Goal: Information Seeking & Learning: Learn about a topic

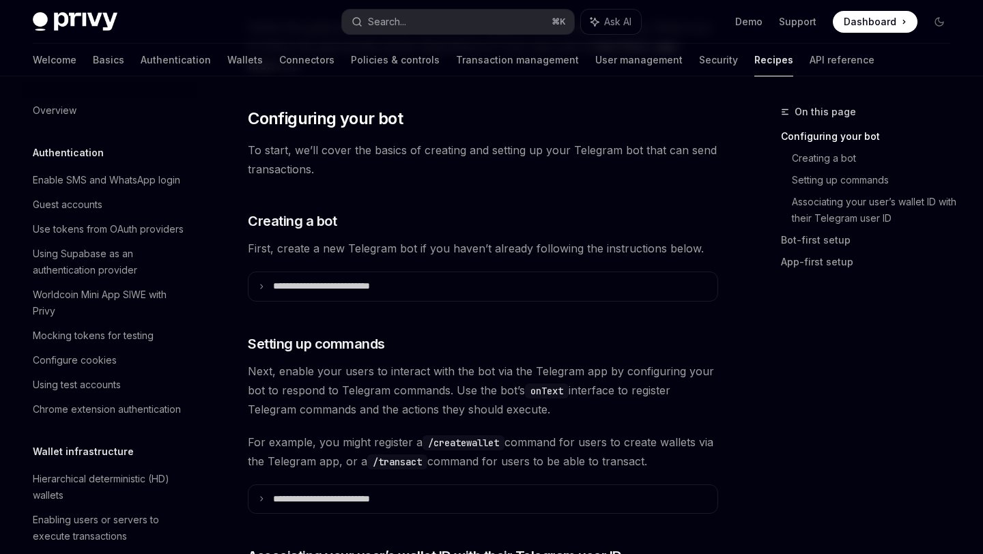
scroll to position [1331, 0]
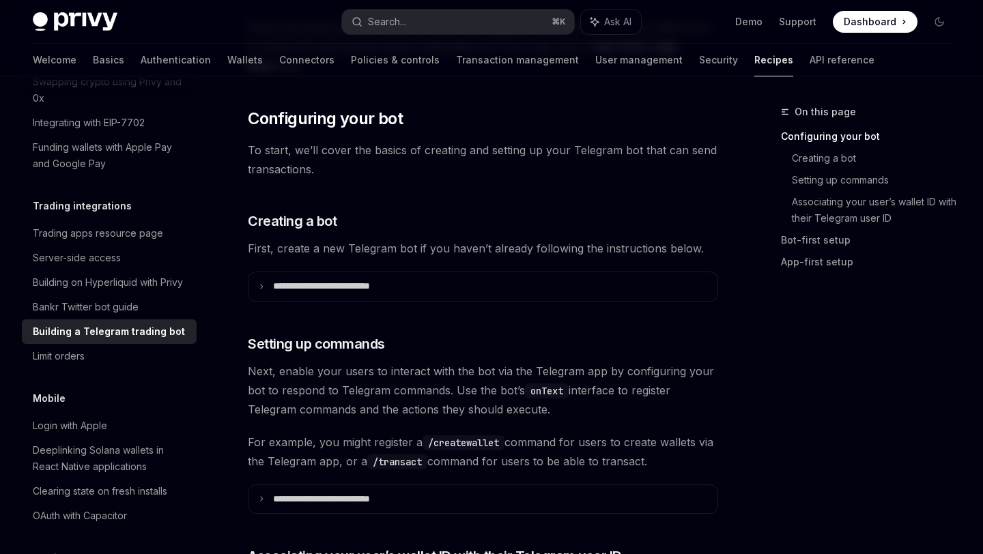
click at [261, 287] on icon at bounding box center [261, 286] width 7 height 7
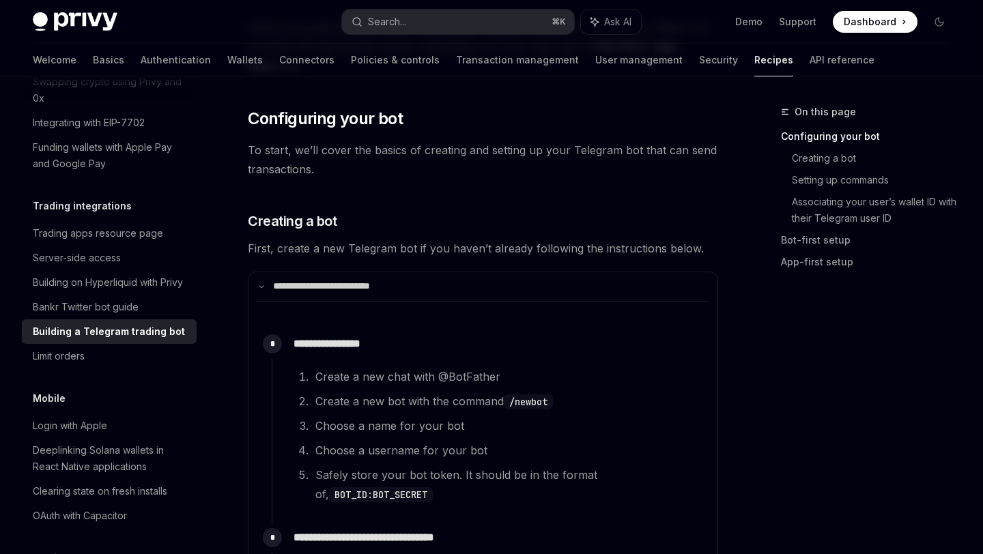
click at [261, 287] on icon at bounding box center [261, 286] width 7 height 7
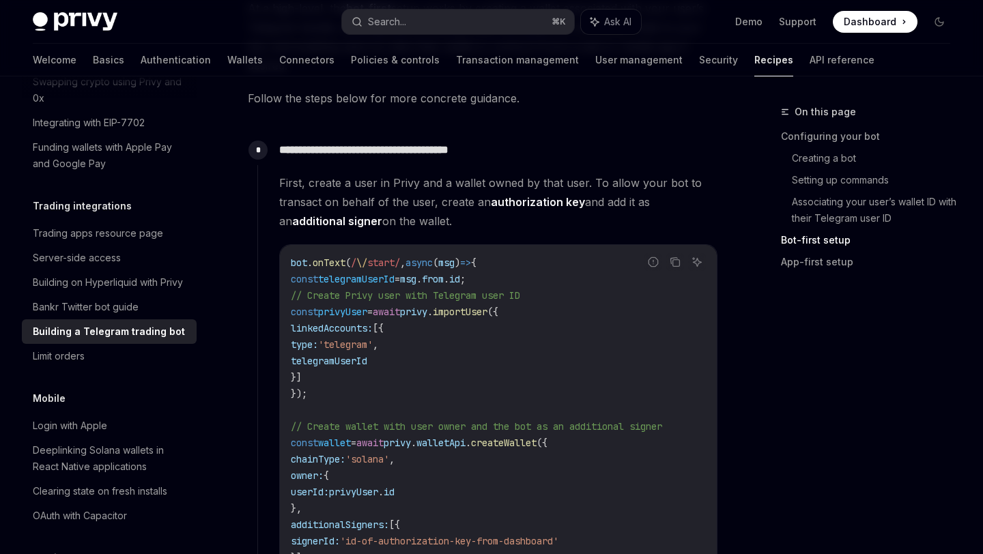
scroll to position [1192, 0]
drag, startPoint x: 444, startPoint y: 280, endPoint x: 506, endPoint y: 278, distance: 62.8
click at [466, 278] on span "const telegramUserId = msg . from . id ;" at bounding box center [378, 278] width 175 height 12
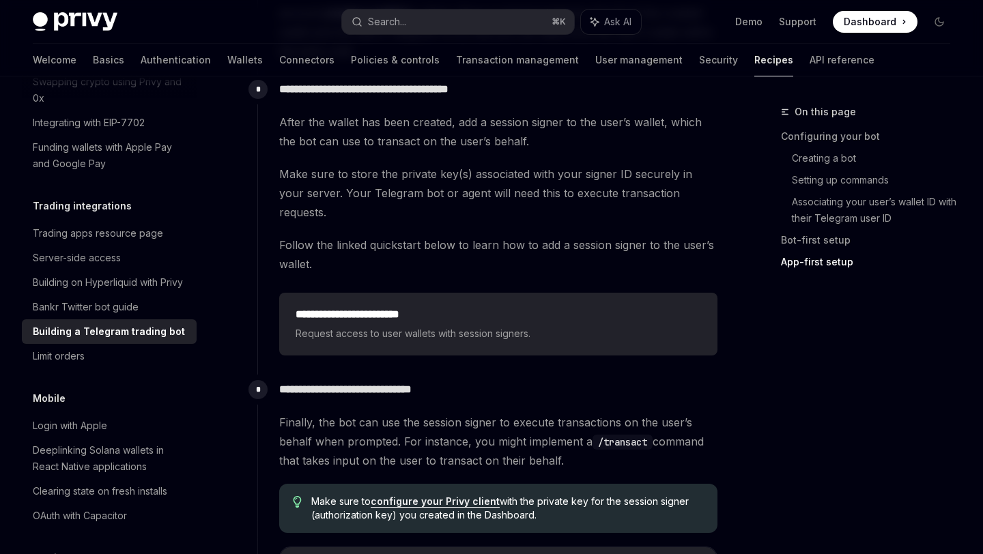
scroll to position [2927, 0]
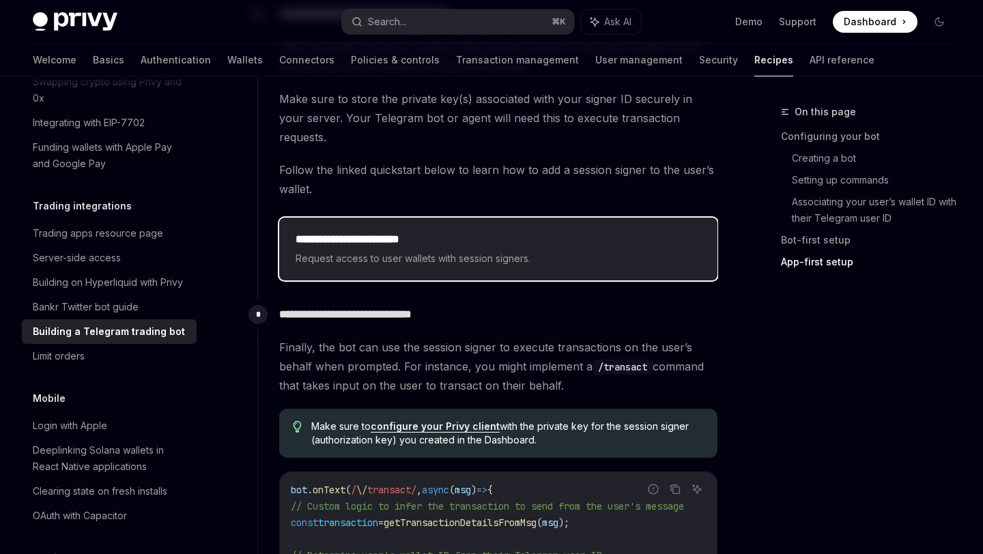
click at [466, 231] on h2 "**********" at bounding box center [498, 239] width 405 height 16
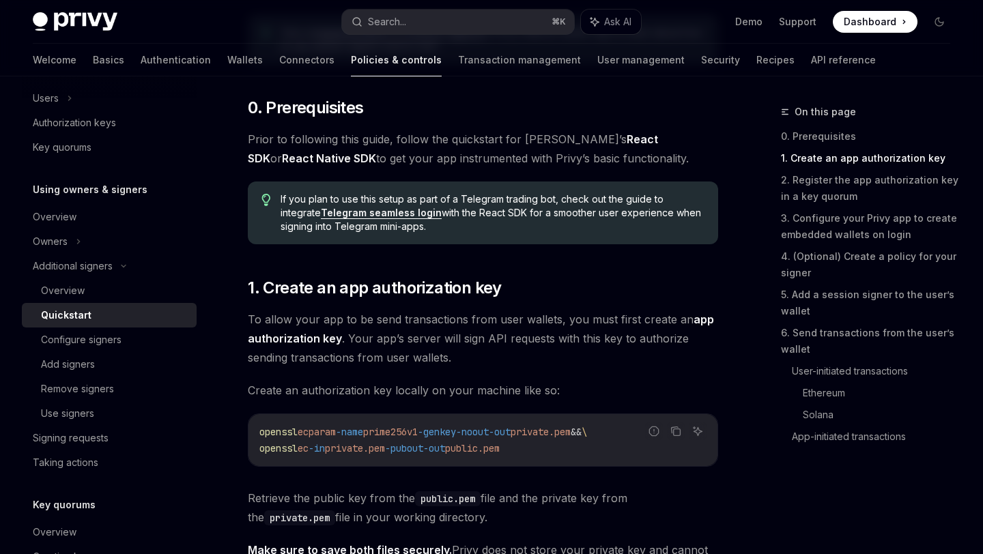
scroll to position [641, 0]
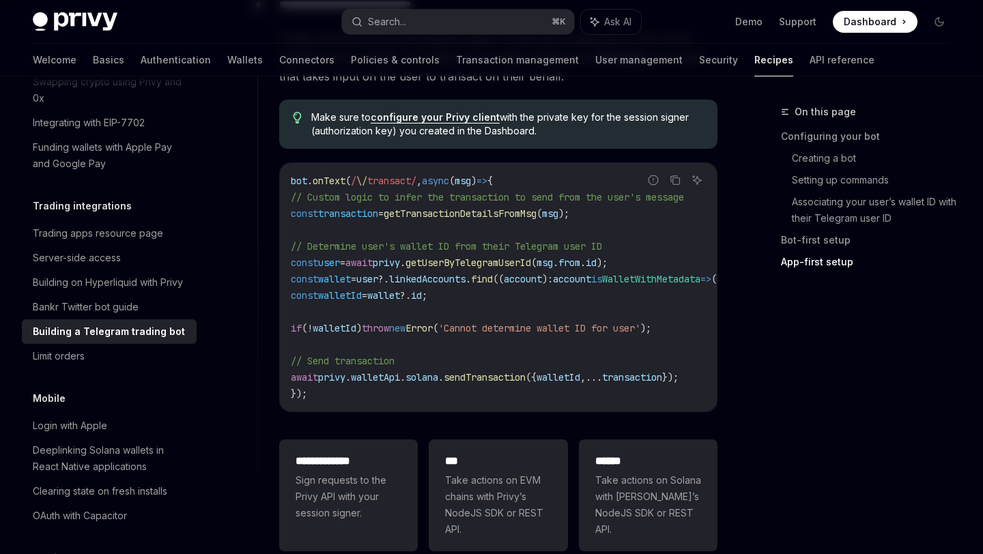
scroll to position [3388, 0]
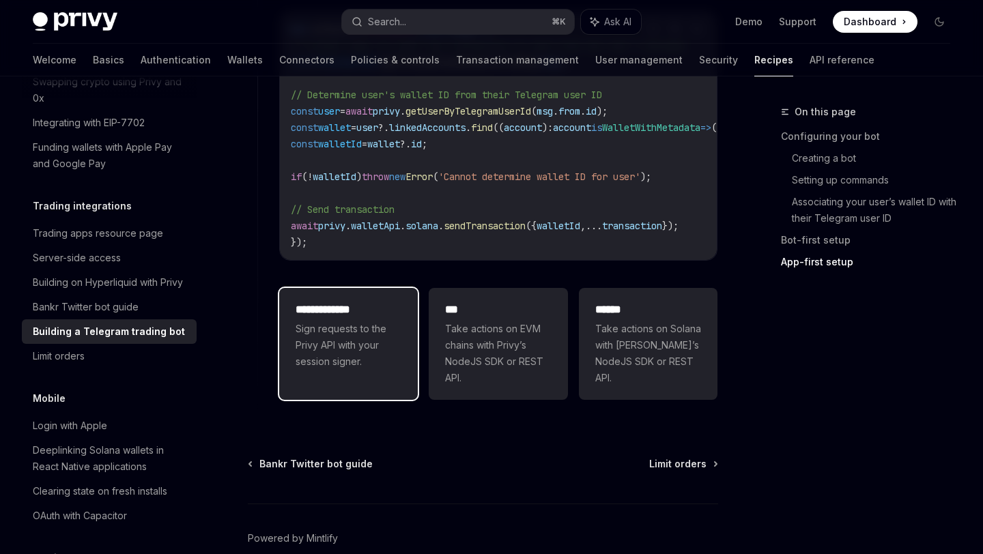
click at [369, 321] on span "Sign requests to the Privy API with your session signer." at bounding box center [349, 345] width 106 height 49
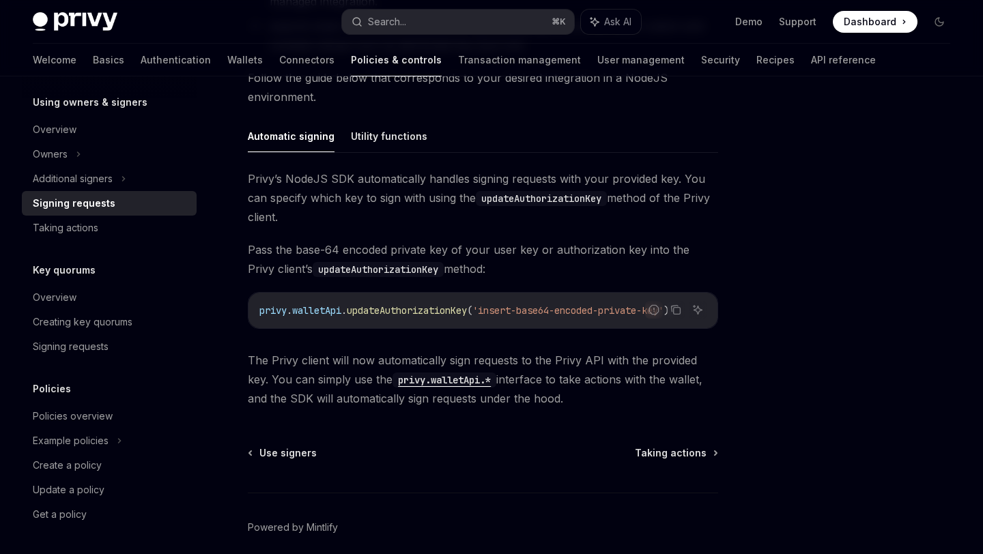
scroll to position [474, 0]
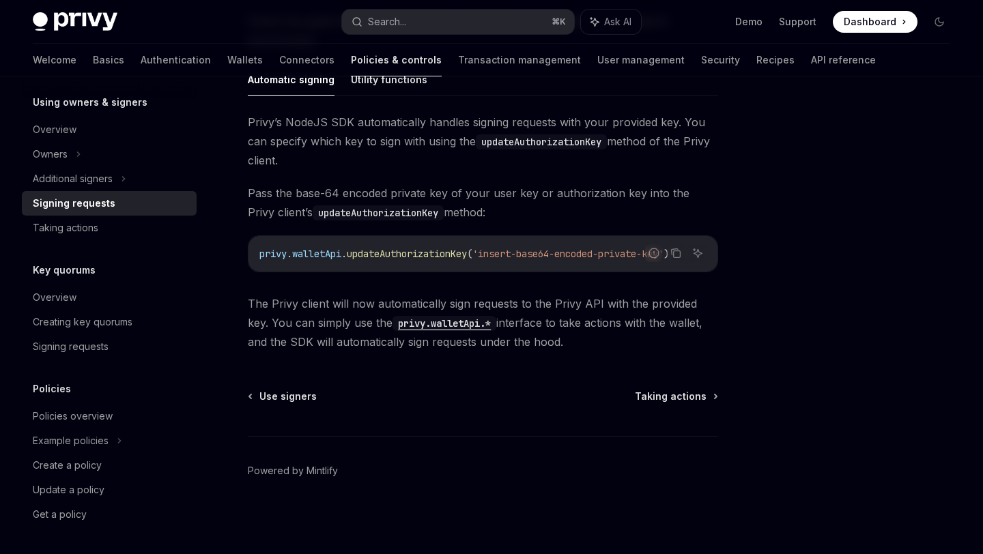
type textarea "*"
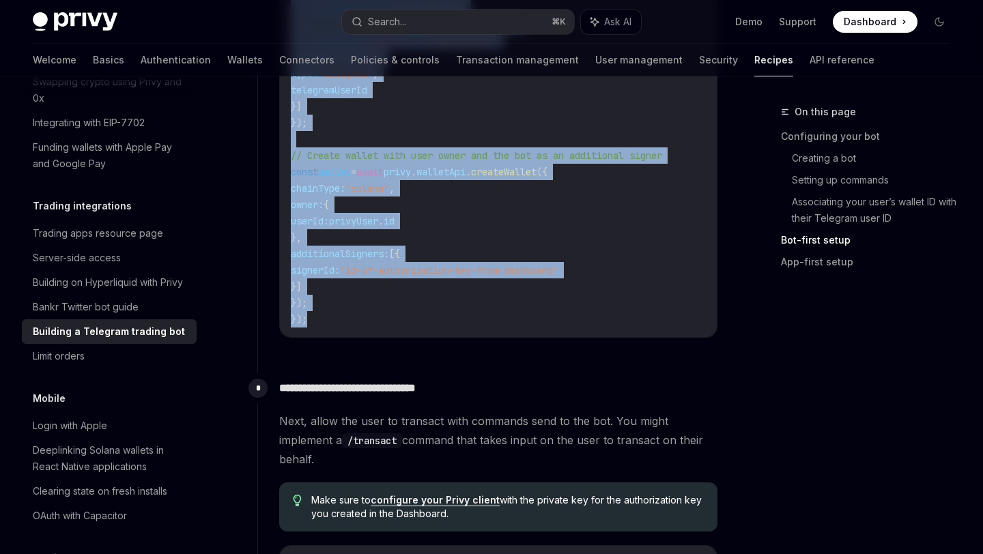
scroll to position [1461, 0]
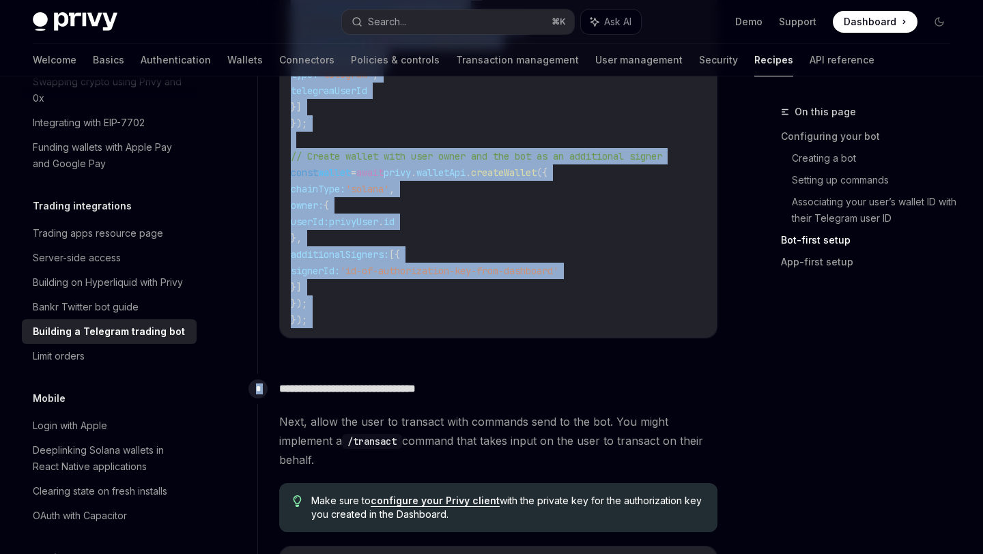
copy div "**********"
drag, startPoint x: 253, startPoint y: 134, endPoint x: 451, endPoint y: 383, distance: 318.1
click at [451, 383] on div "Privy can power Telegram trading bots that trade on behalf of users. These bots…" at bounding box center [483, 528] width 470 height 3635
click at [429, 205] on code "bot . onText ( / \/ start/ , async ( msg ) => { const telegramUserId = msg . fr…" at bounding box center [498, 156] width 415 height 344
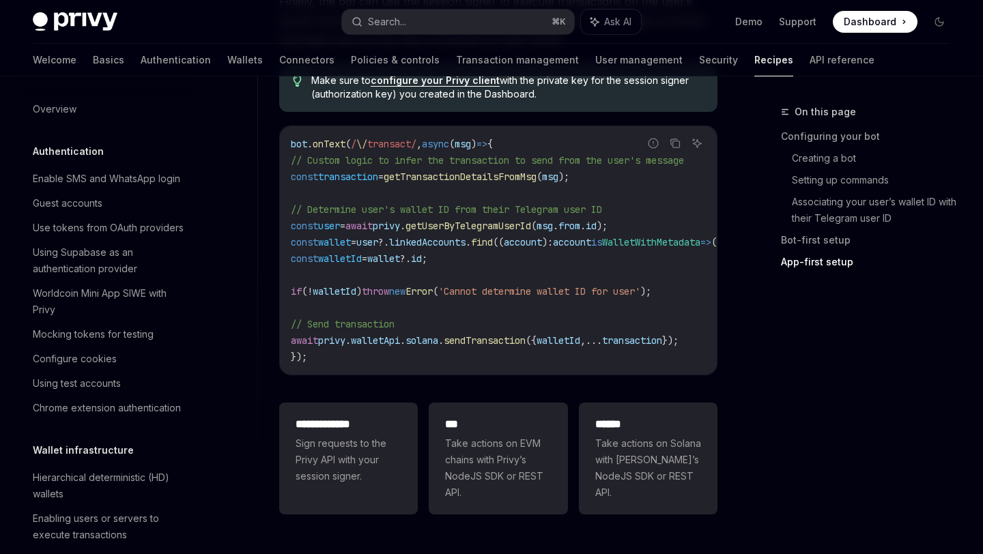
scroll to position [0, 0]
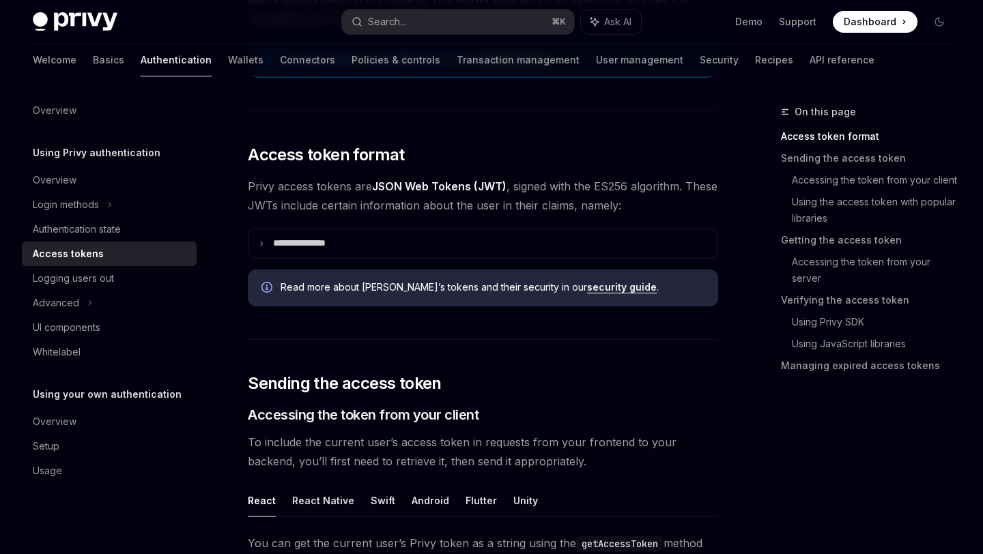
scroll to position [291, 0]
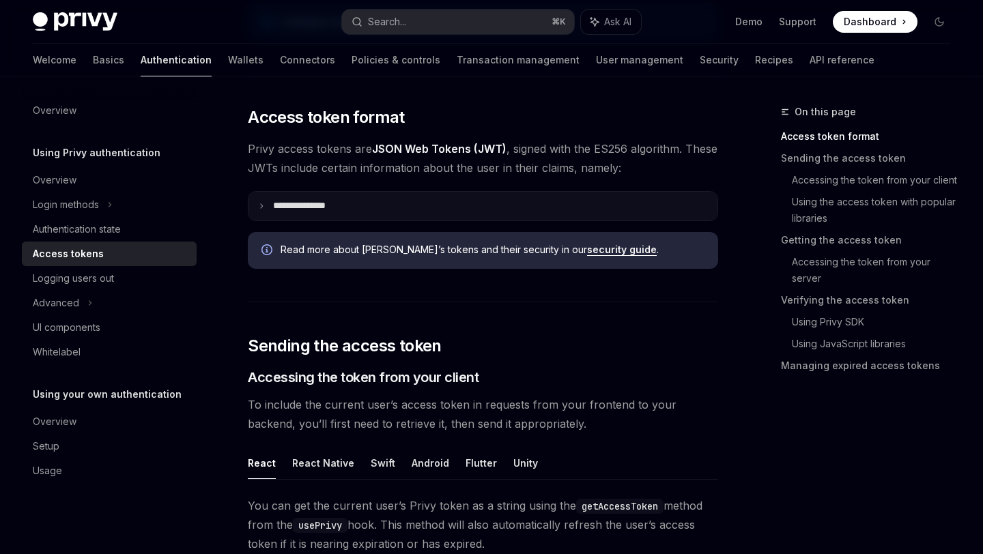
click at [257, 209] on summary "**********" at bounding box center [482, 206] width 469 height 29
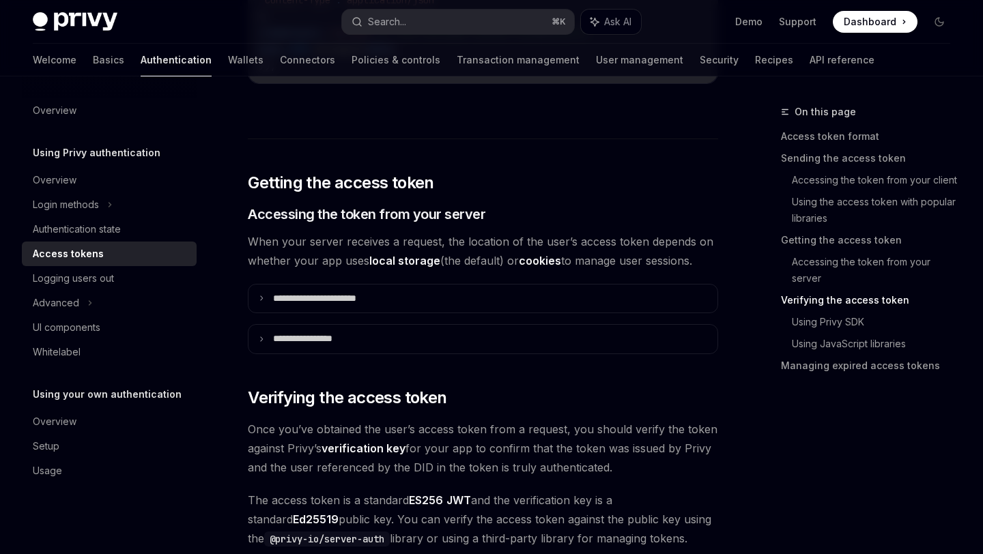
scroll to position [2134, 0]
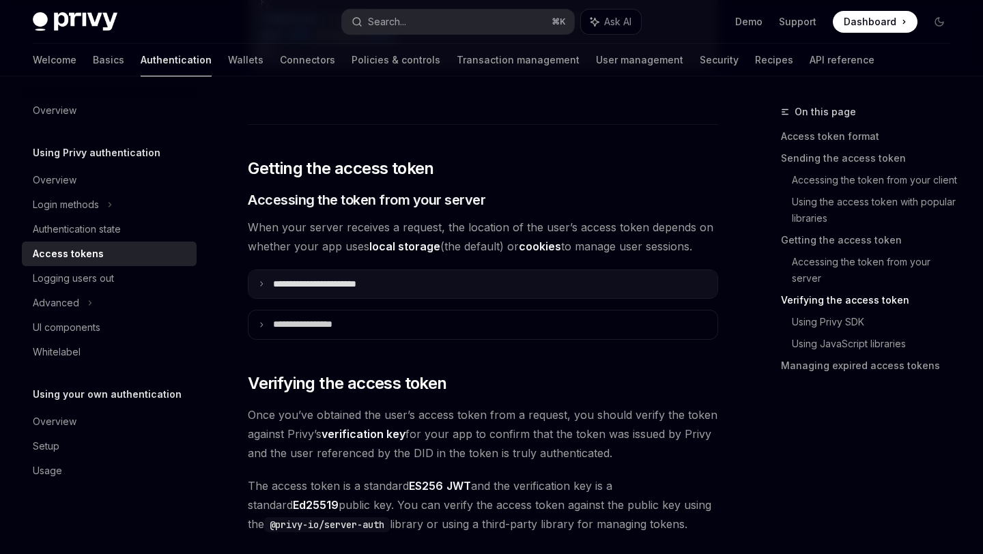
click at [266, 289] on summary "**********" at bounding box center [482, 284] width 469 height 29
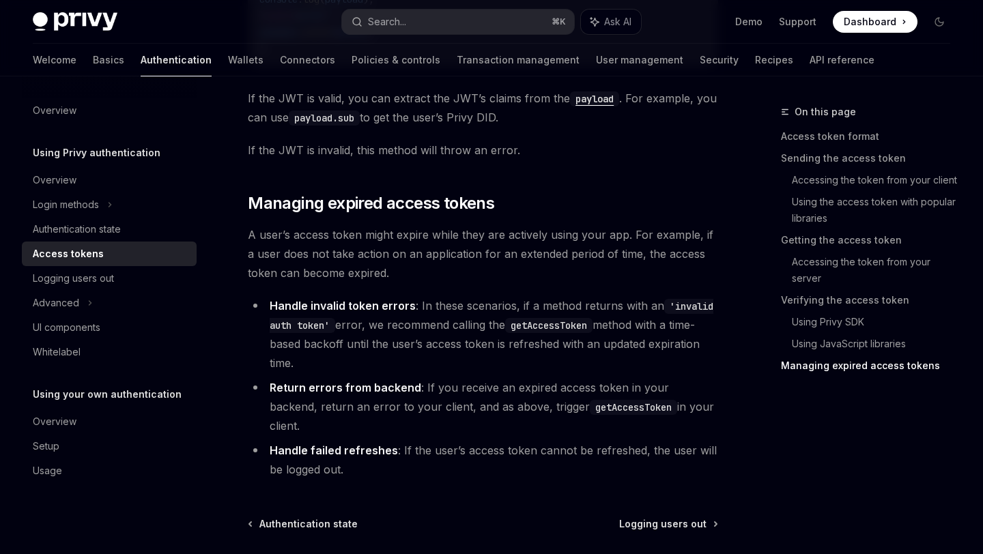
scroll to position [4402, 0]
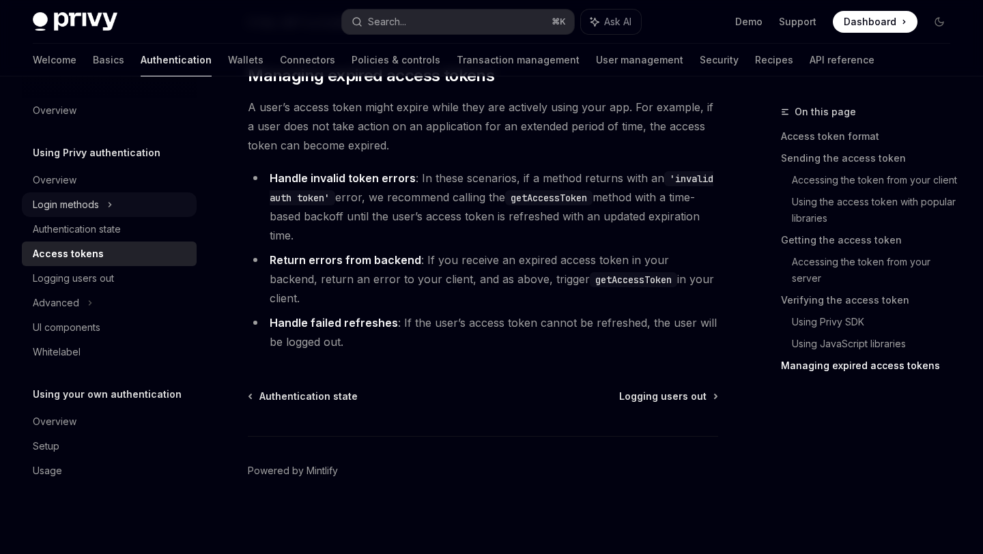
click at [129, 210] on div "Login methods" at bounding box center [109, 204] width 175 height 25
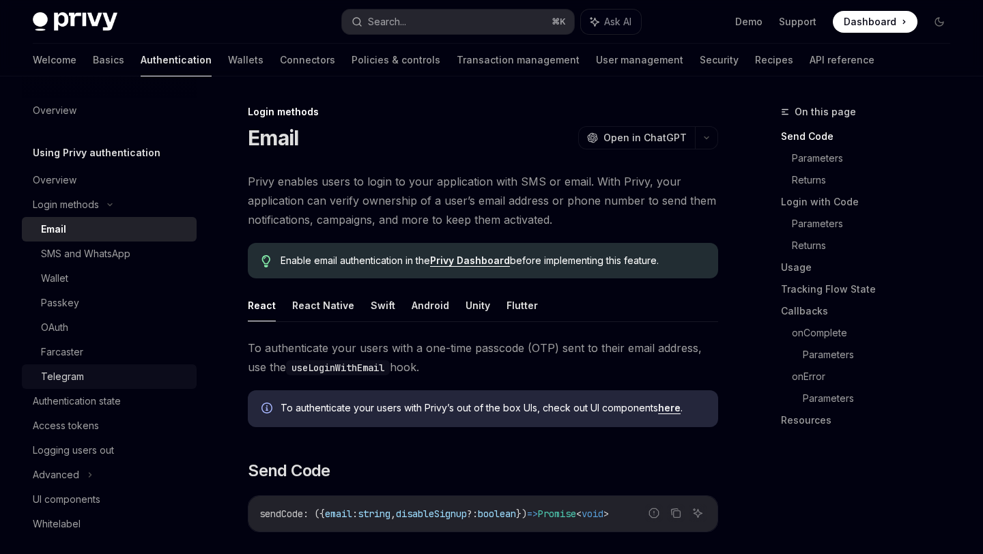
click at [83, 369] on div "Telegram" at bounding box center [62, 377] width 43 height 16
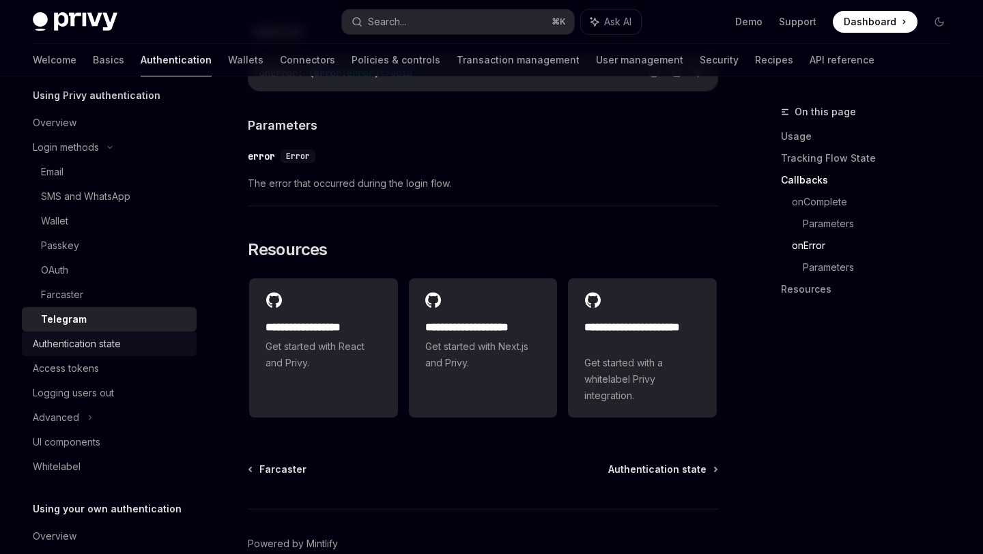
scroll to position [66, 0]
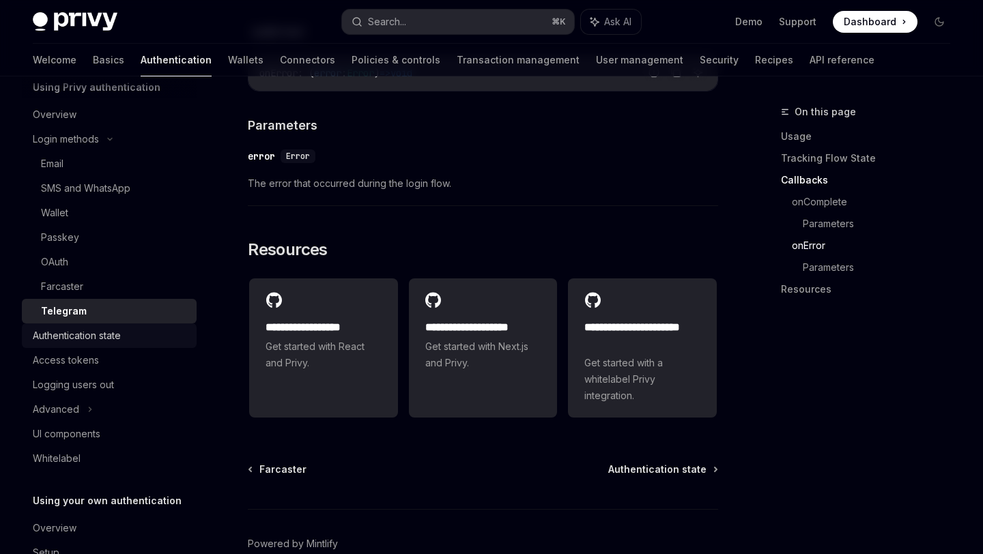
click at [119, 338] on div "Authentication state" at bounding box center [77, 336] width 88 height 16
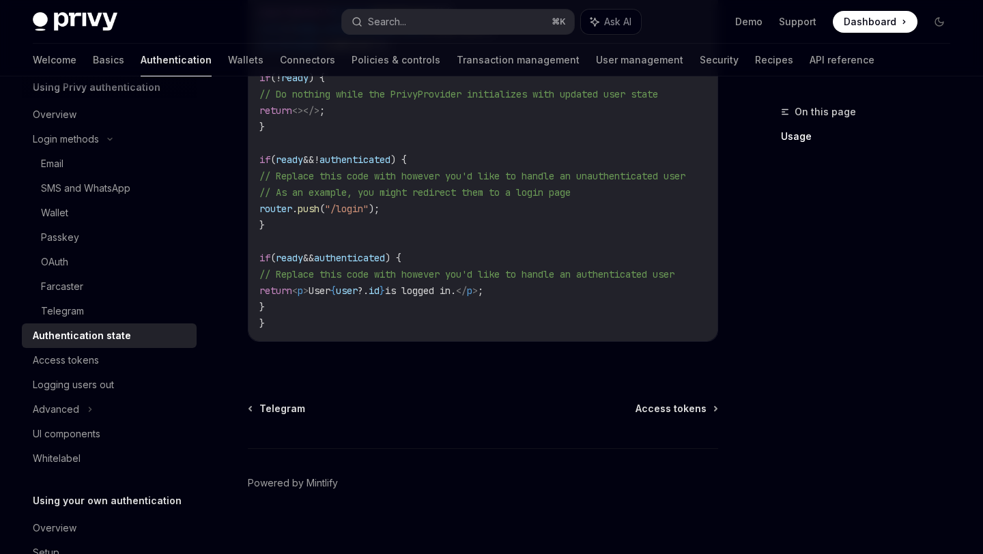
scroll to position [607, 0]
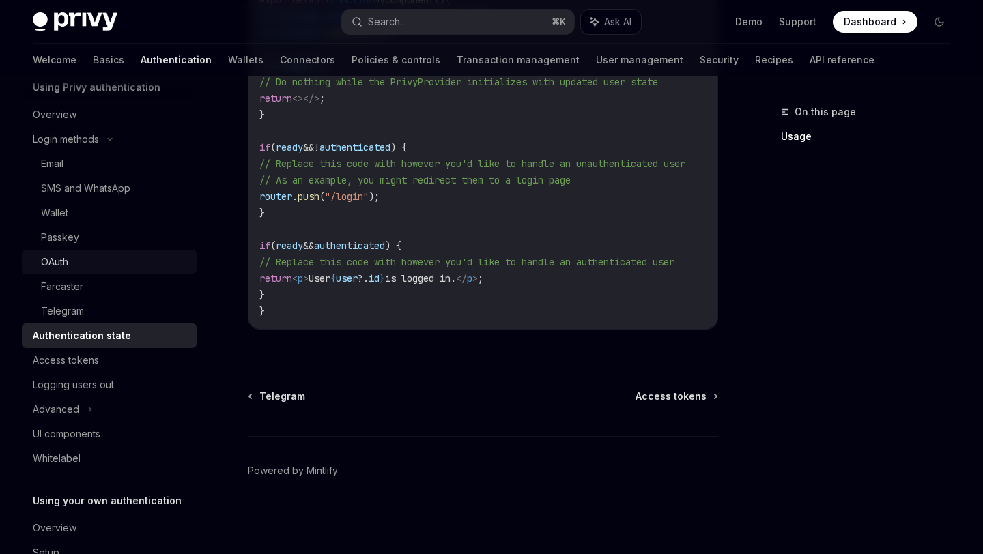
click at [81, 256] on div "OAuth" at bounding box center [114, 262] width 147 height 16
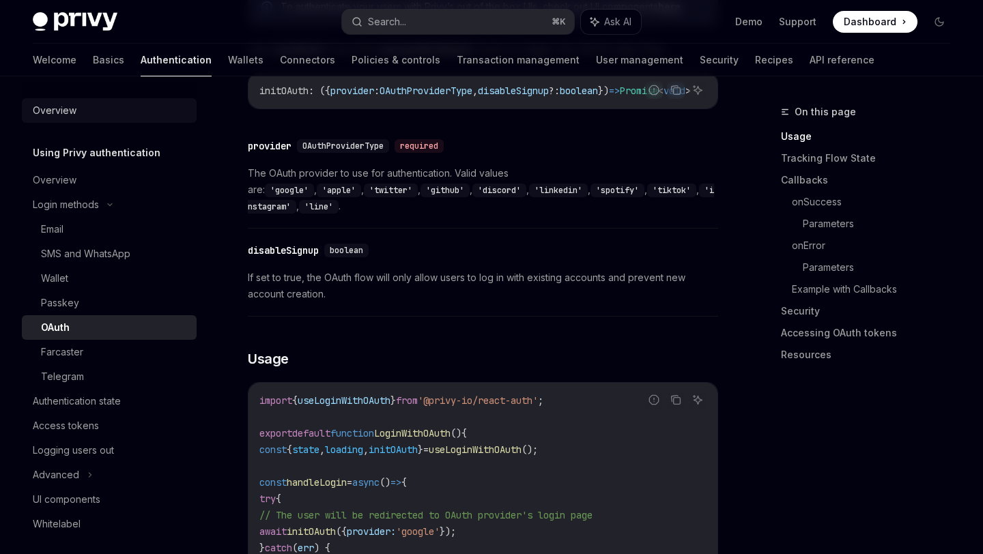
click at [64, 114] on div "Overview" at bounding box center [55, 110] width 44 height 16
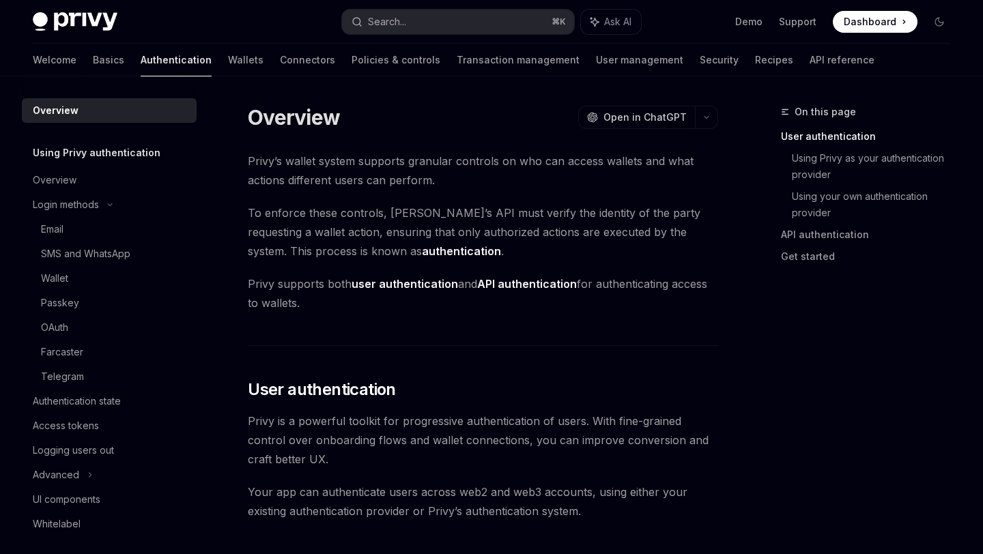
click at [71, 60] on div "Welcome Basics Authentication Wallets Connectors Policies & controls Transactio…" at bounding box center [454, 60] width 842 height 33
click at [93, 63] on link "Basics" at bounding box center [108, 60] width 31 height 33
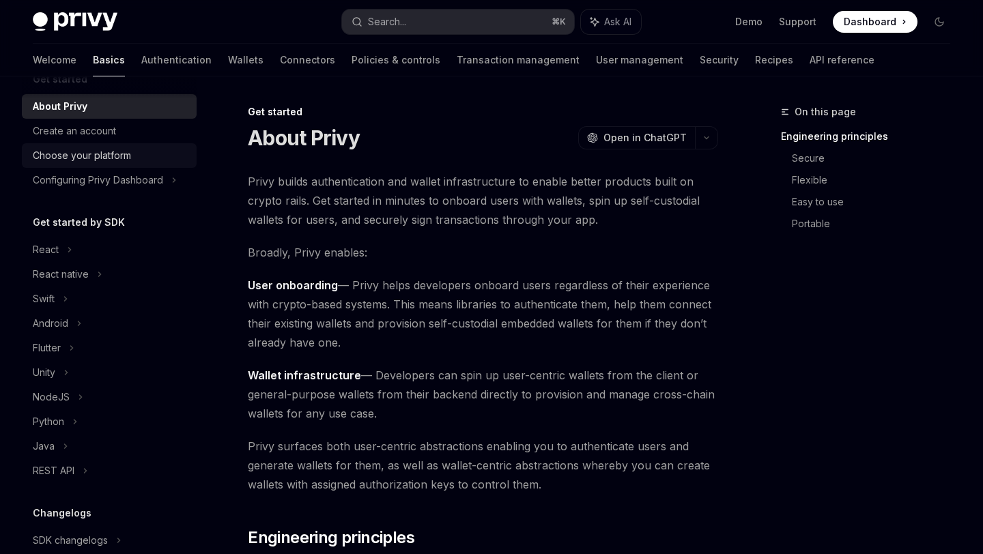
scroll to position [55, 0]
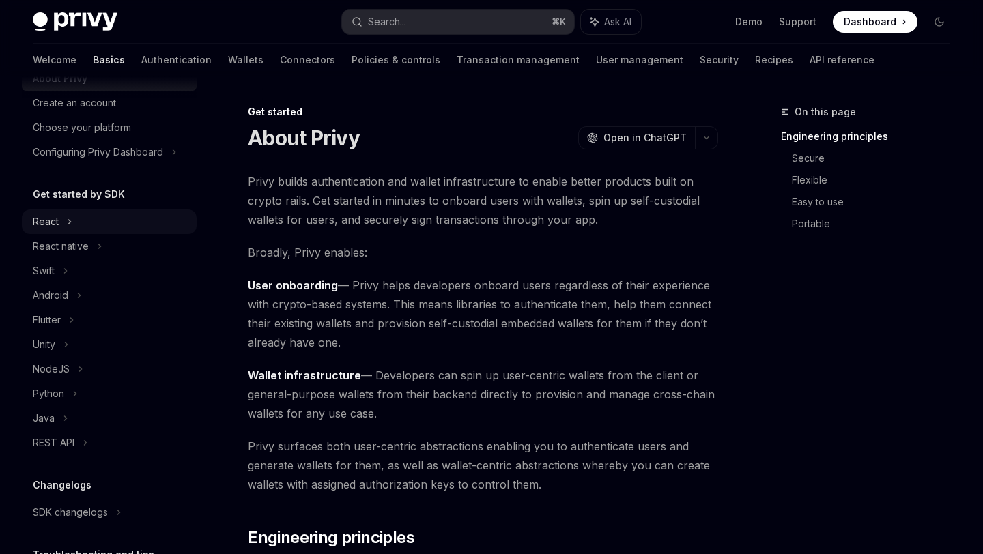
click at [80, 220] on div "React" at bounding box center [109, 222] width 175 height 25
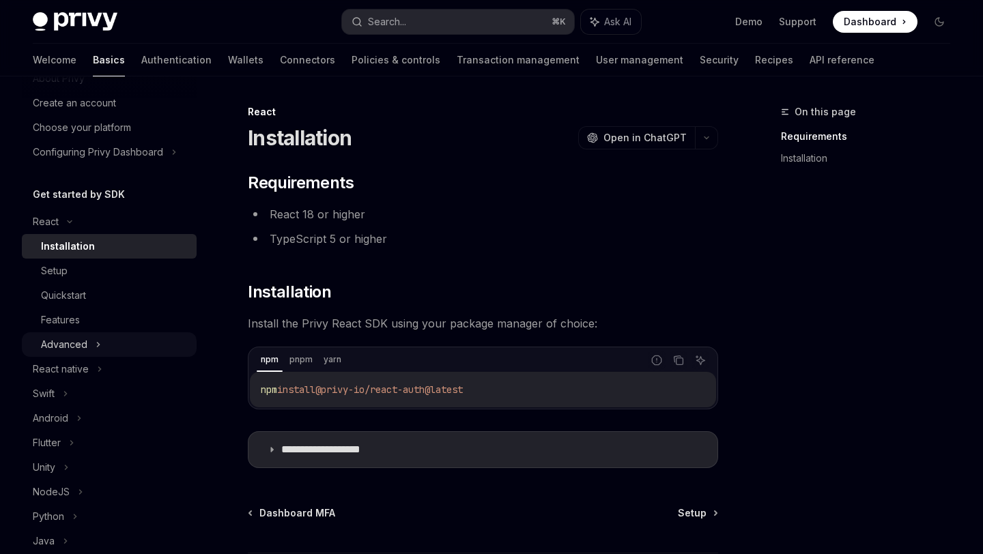
click at [93, 339] on div "Advanced" at bounding box center [109, 344] width 175 height 25
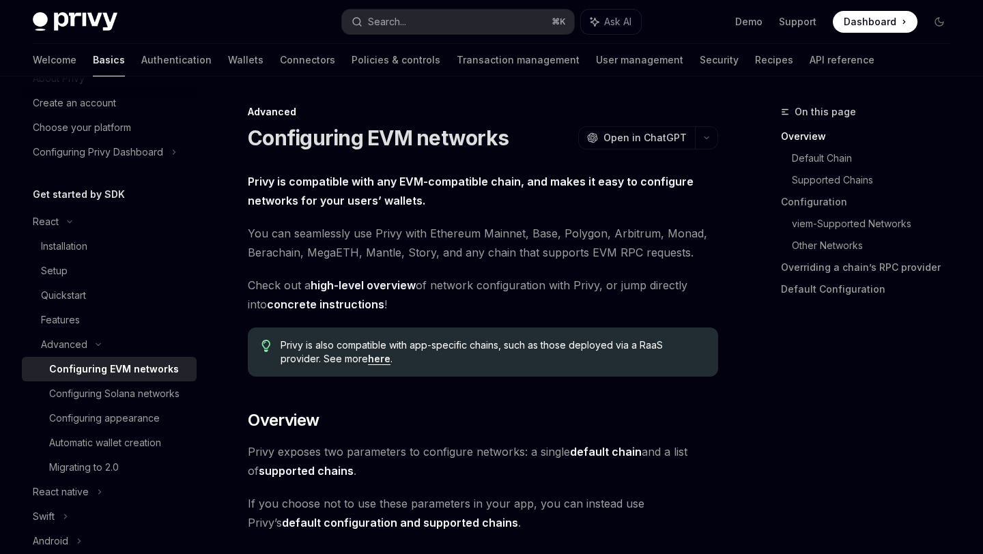
click at [72, 19] on img at bounding box center [75, 21] width 85 height 19
type textarea "*"
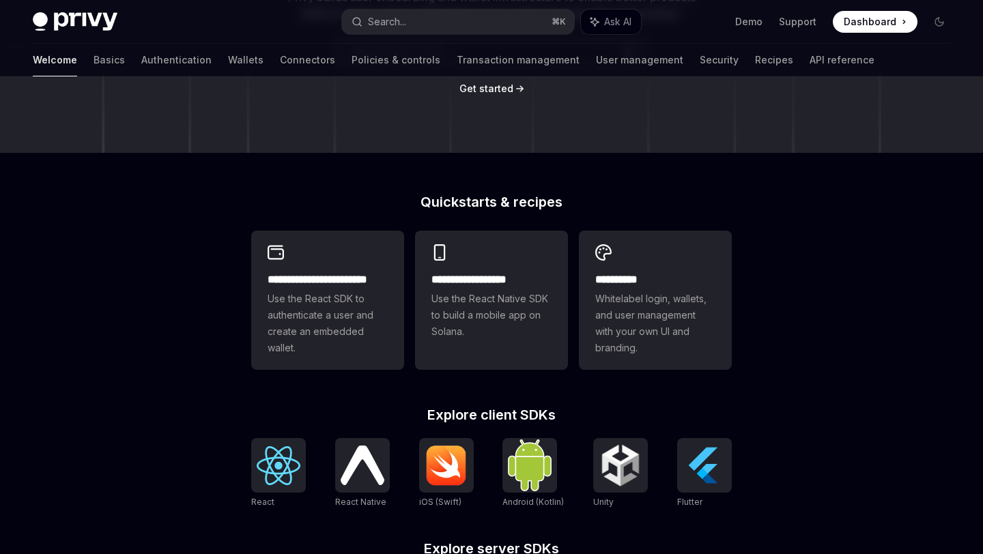
scroll to position [244, 0]
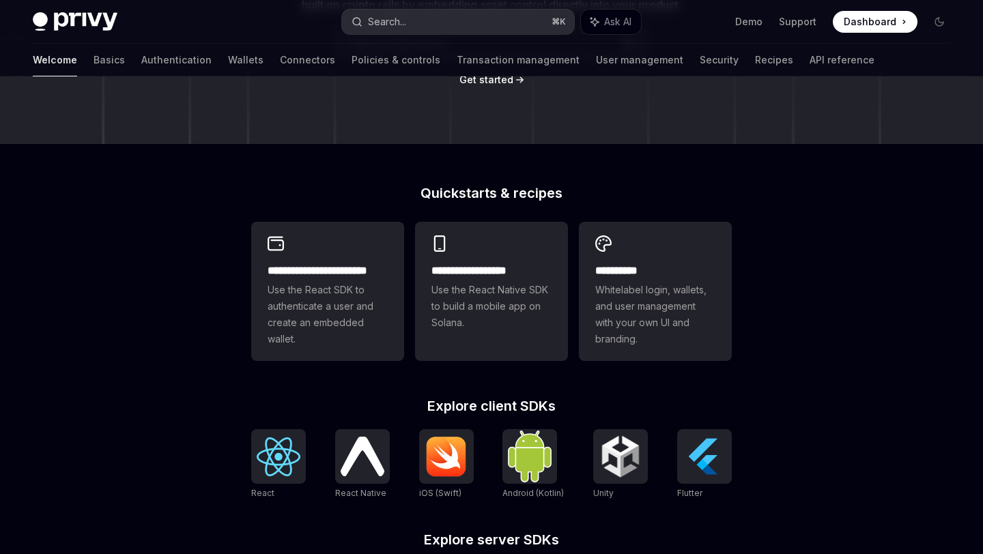
click at [468, 22] on button "Search... ⌘ K" at bounding box center [457, 22] width 231 height 25
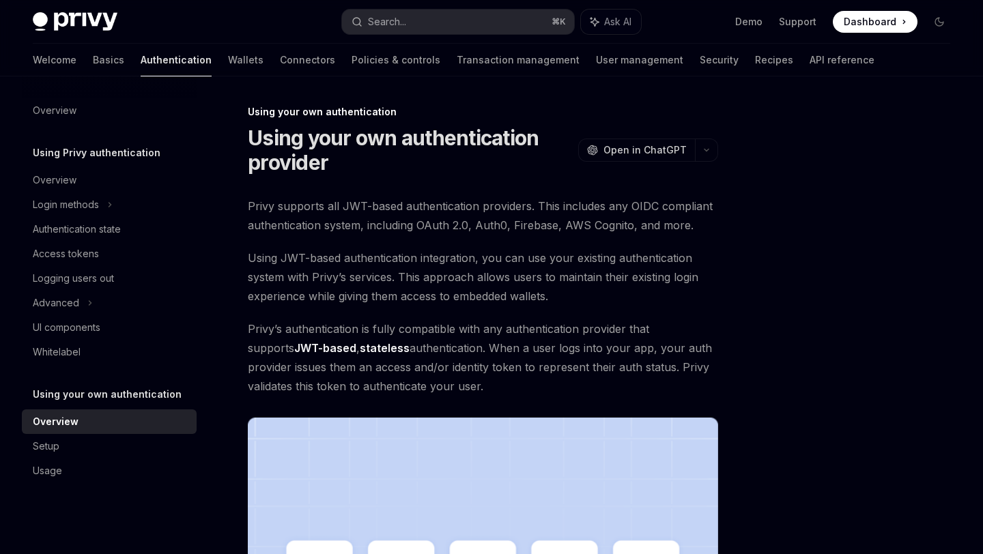
click at [468, 156] on h1 "Using your own authentication provider" at bounding box center [410, 150] width 325 height 49
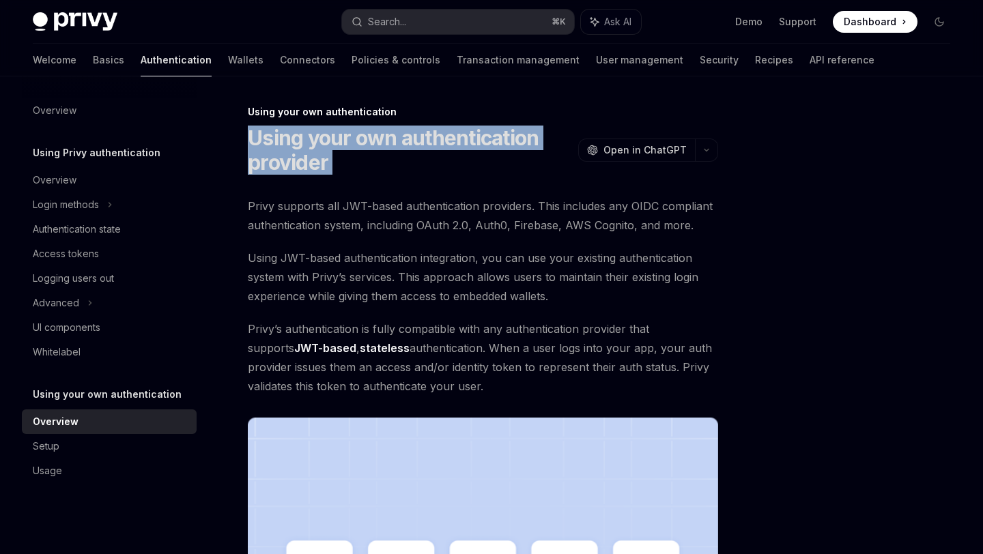
click at [468, 156] on h1 "Using your own authentication provider" at bounding box center [410, 150] width 325 height 49
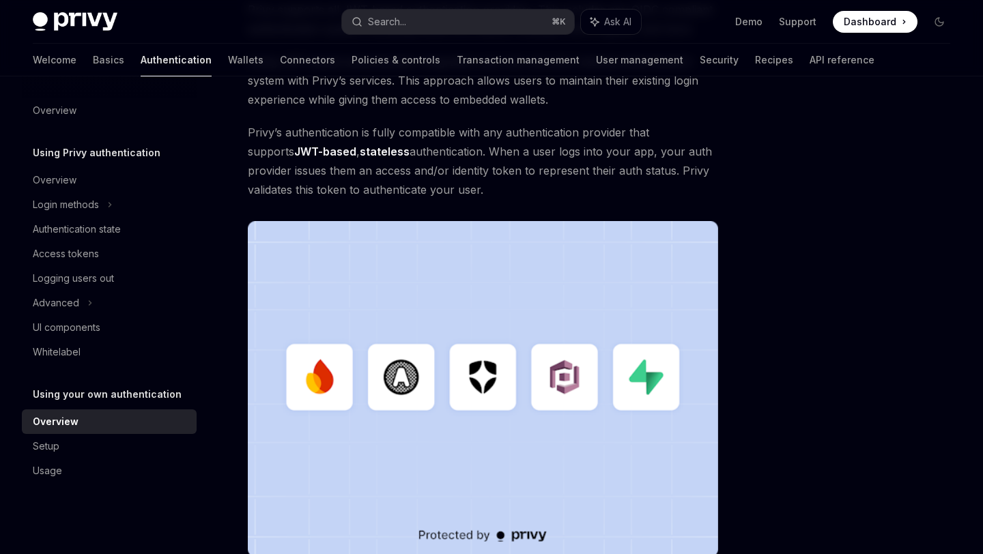
scroll to position [238, 0]
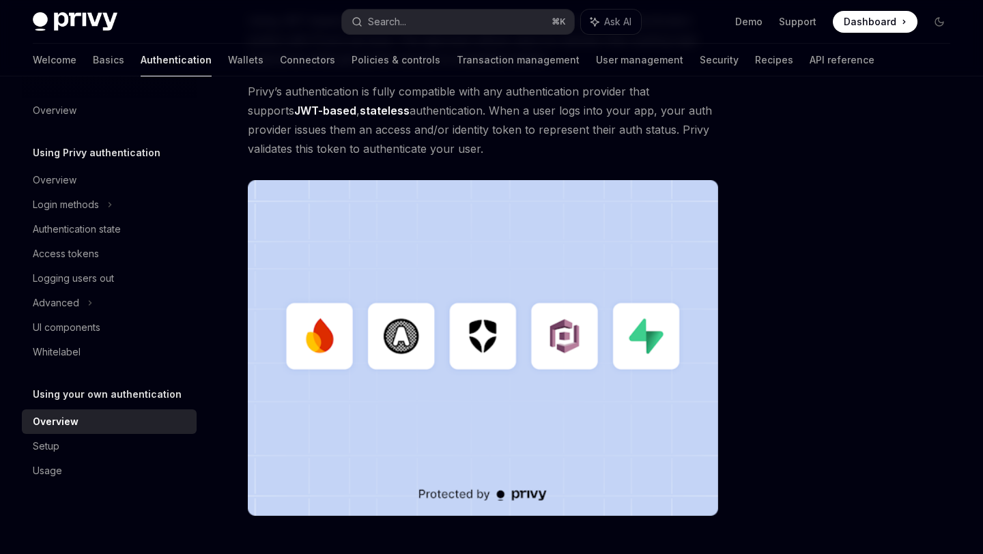
click at [433, 269] on img at bounding box center [483, 348] width 470 height 336
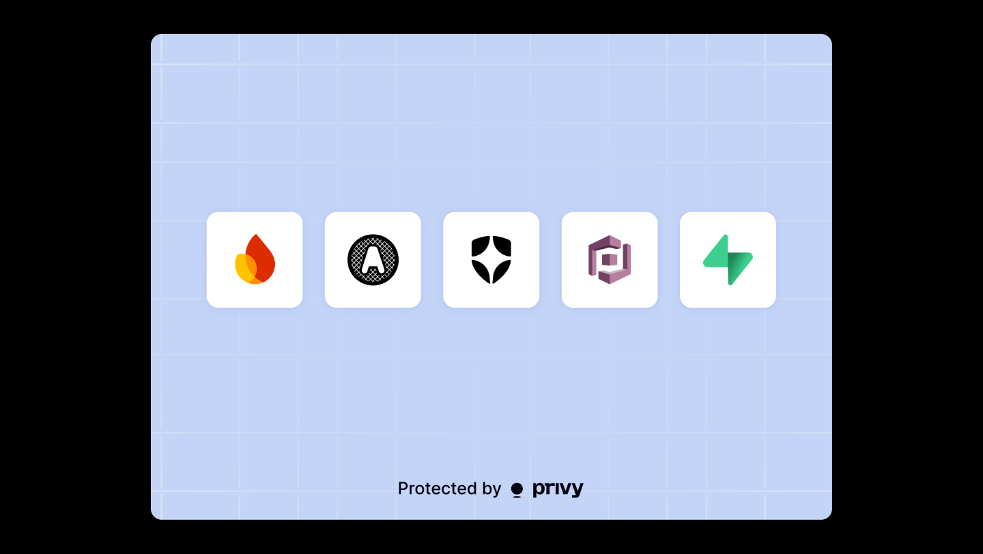
click at [433, 269] on img at bounding box center [491, 277] width 681 height 486
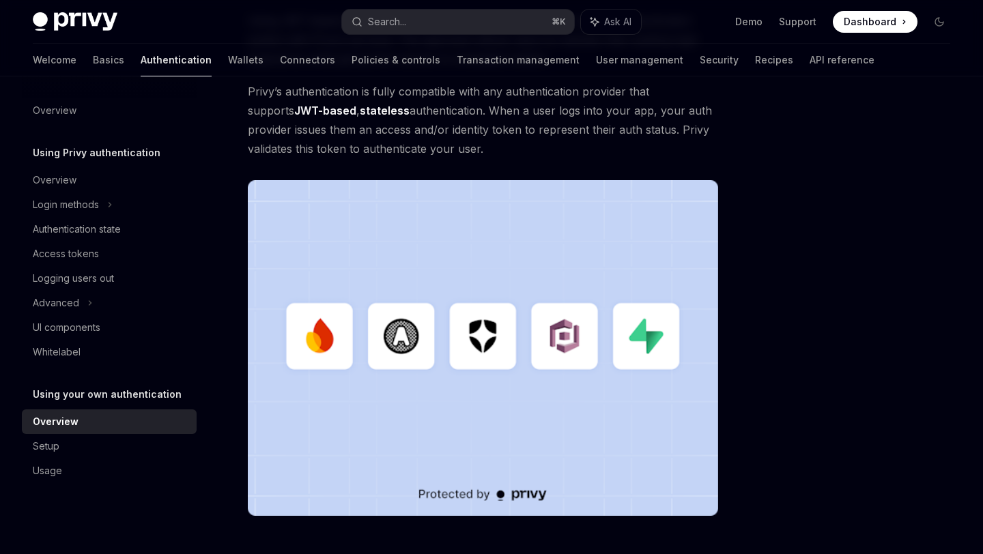
scroll to position [402, 0]
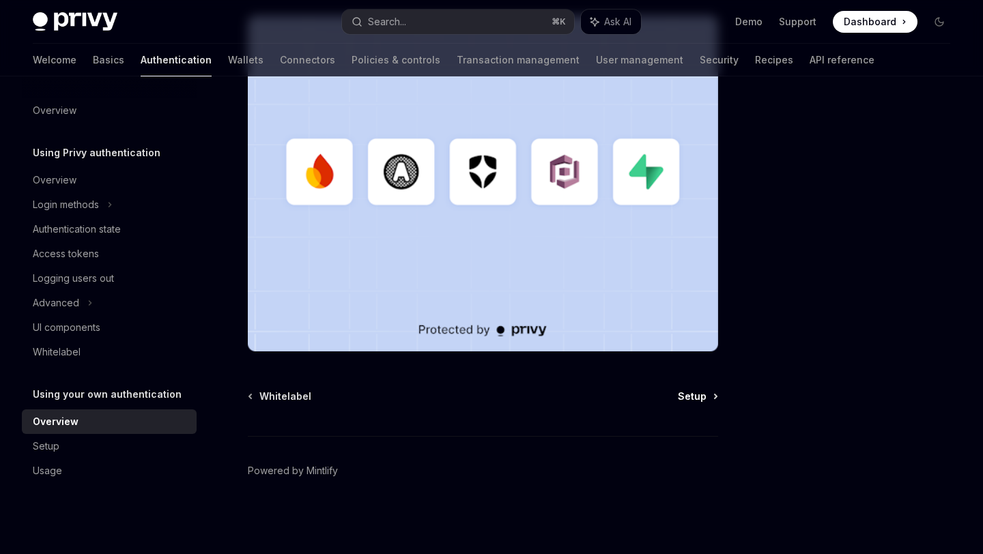
click at [680, 395] on span "Setup" at bounding box center [692, 397] width 29 height 14
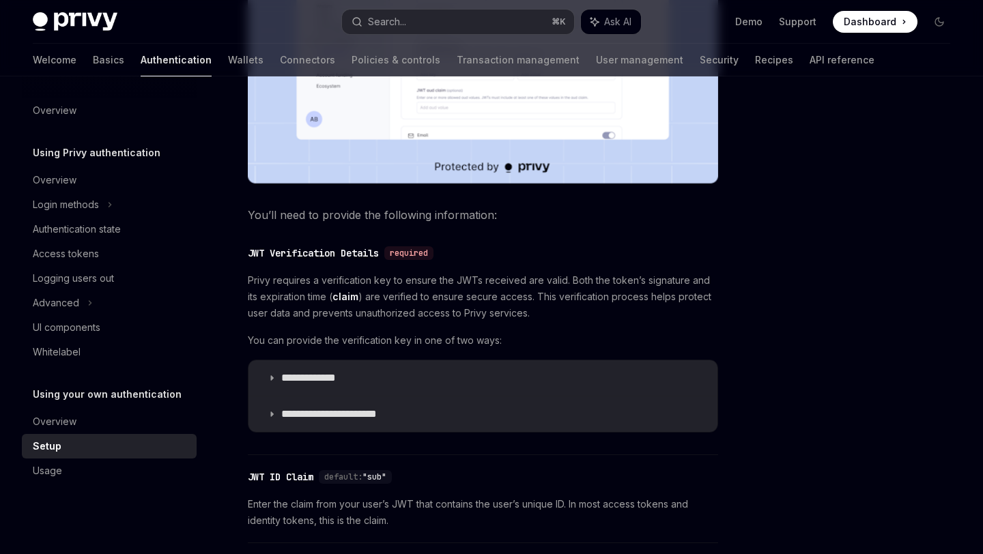
scroll to position [600, 0]
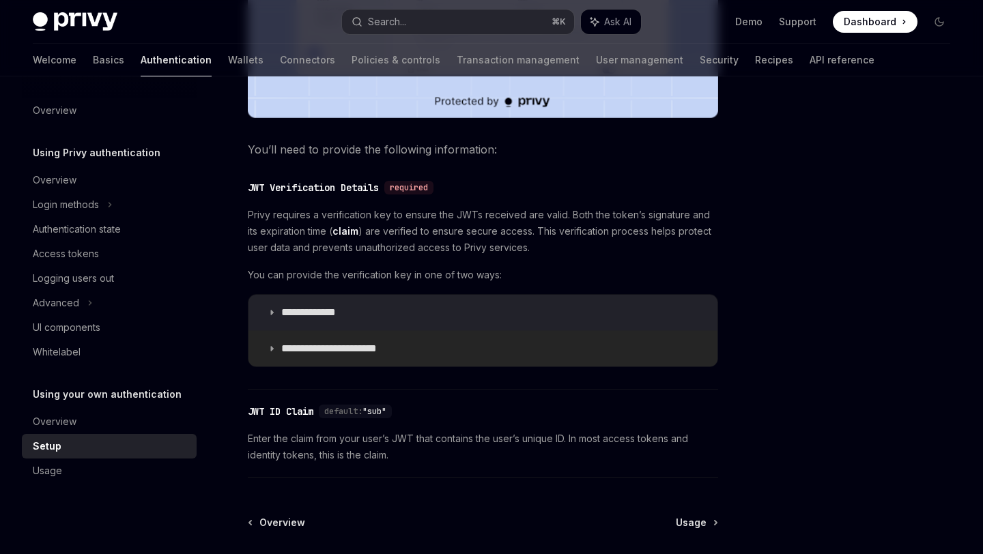
click at [277, 346] on summary "**********" at bounding box center [482, 348] width 469 height 35
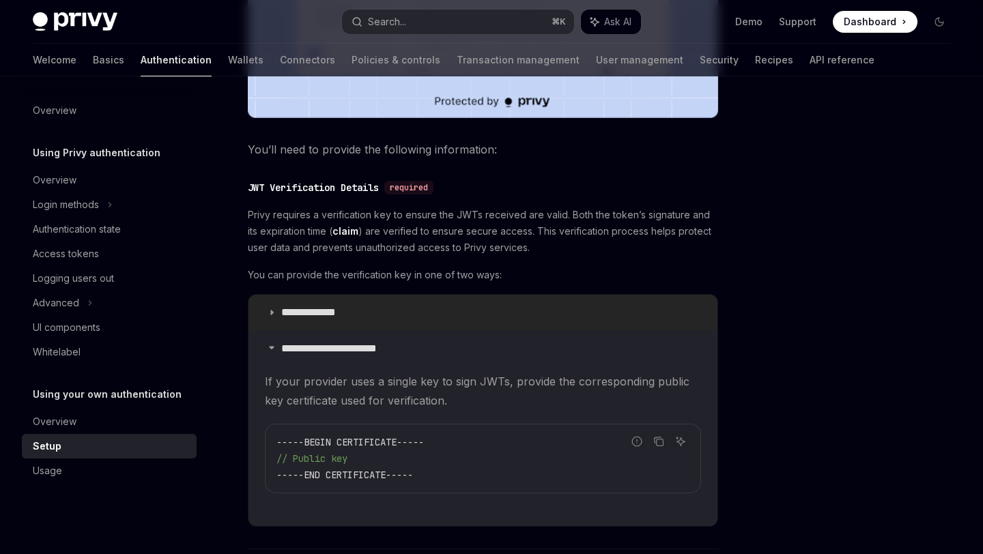
click at [273, 311] on icon at bounding box center [272, 313] width 8 height 8
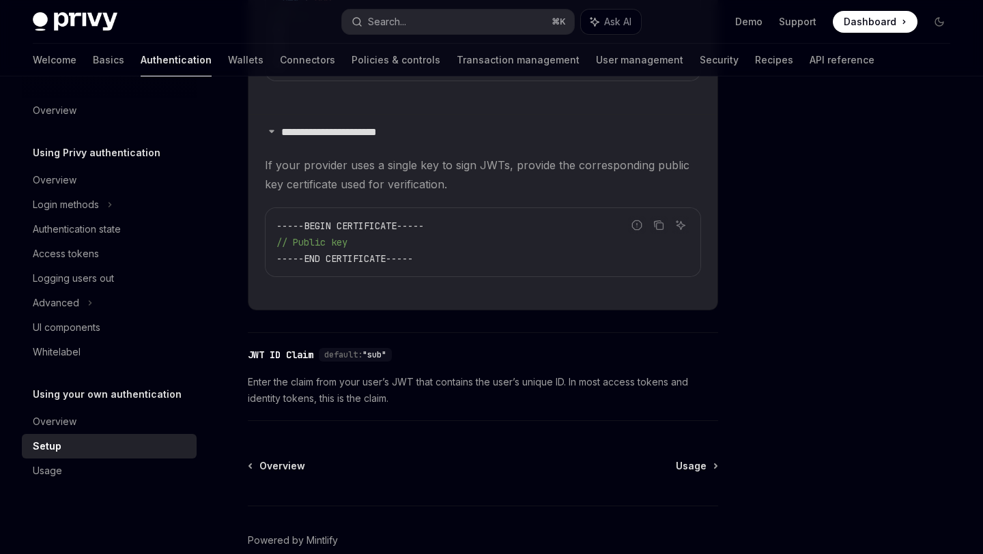
scroll to position [1126, 0]
click at [698, 466] on span "Usage" at bounding box center [691, 464] width 31 height 14
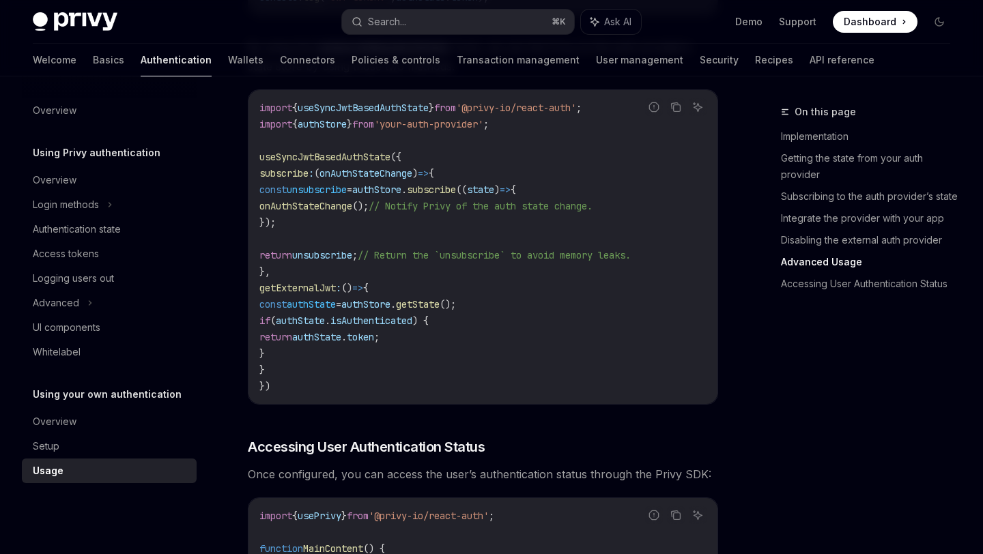
scroll to position [2954, 0]
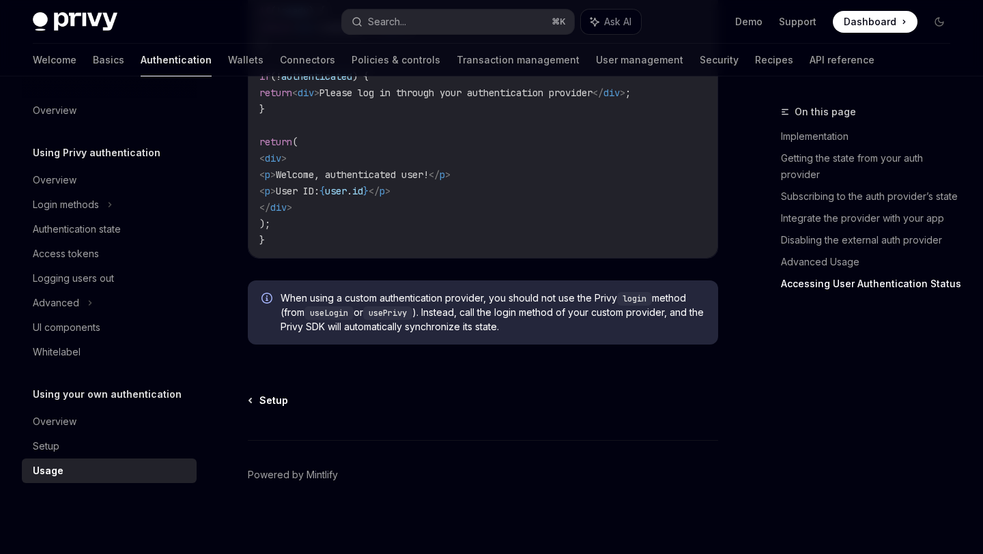
click at [280, 397] on span "Setup" at bounding box center [273, 401] width 29 height 14
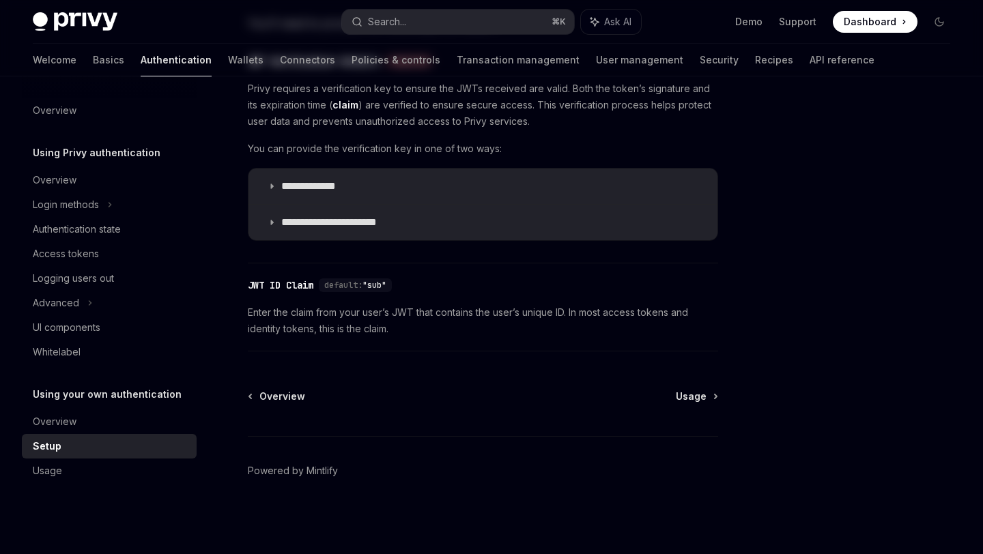
type textarea "*"
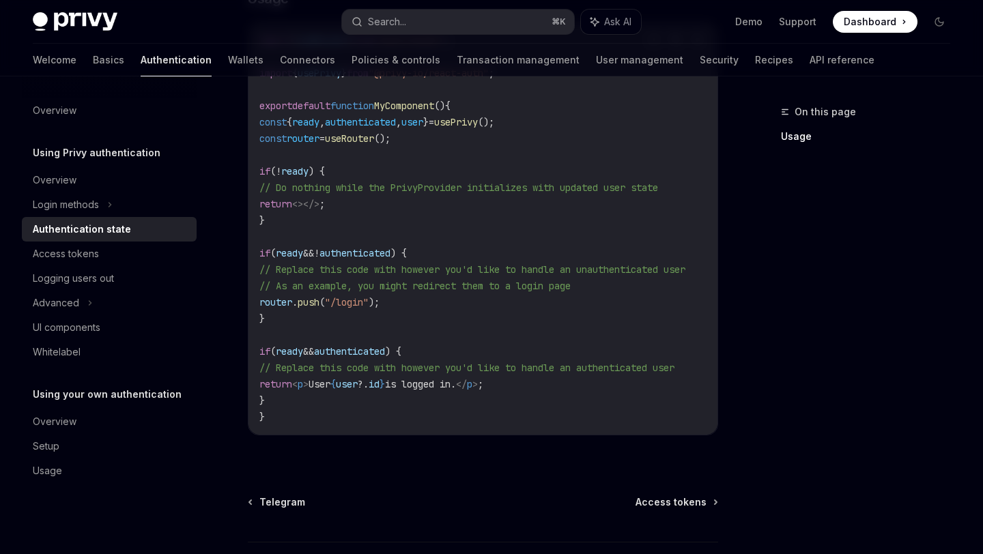
scroll to position [607, 0]
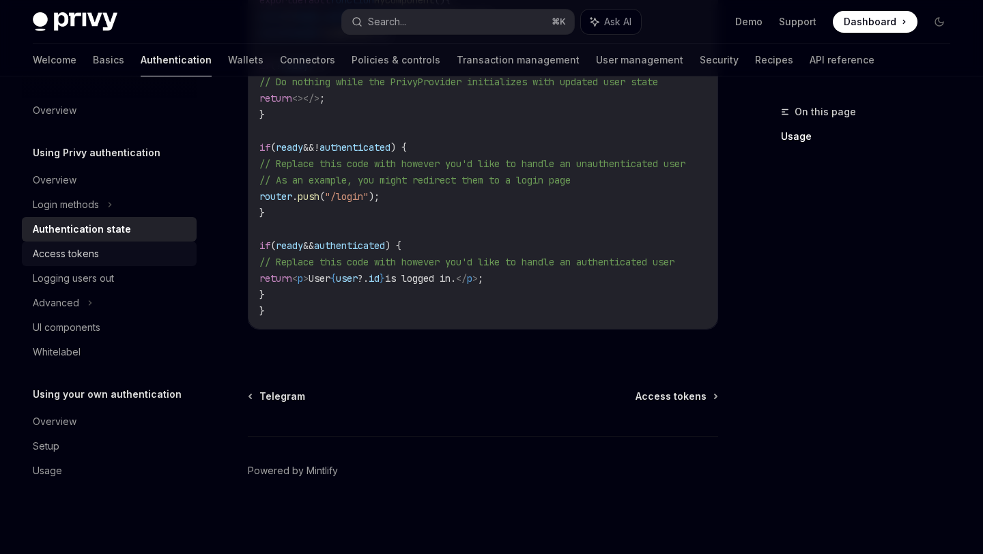
click at [68, 259] on div "Access tokens" at bounding box center [66, 254] width 66 height 16
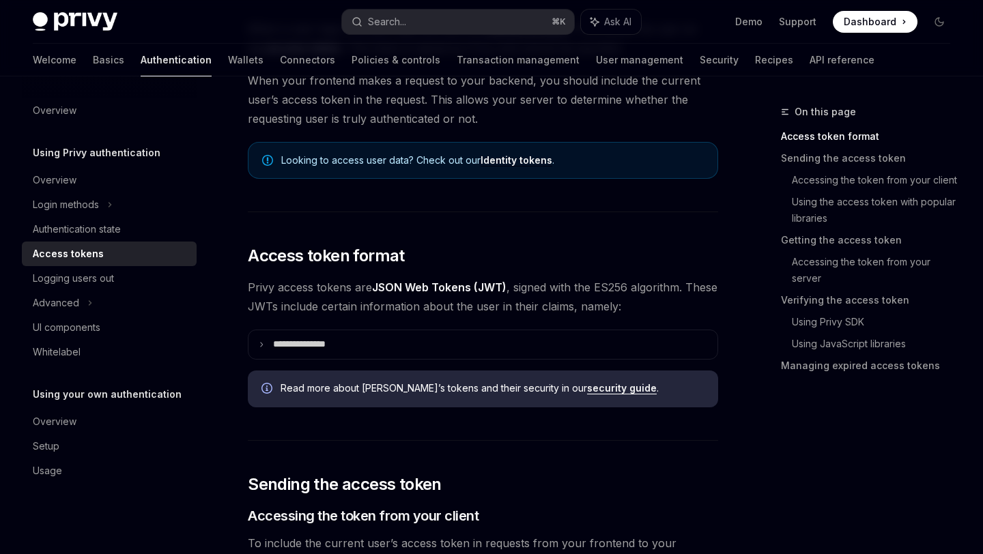
scroll to position [232, 0]
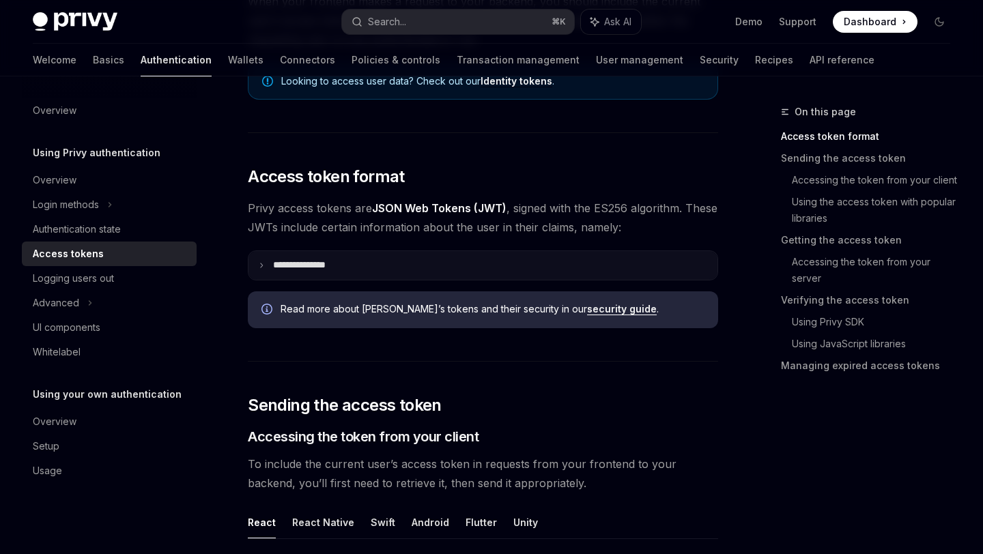
click at [268, 259] on summary "**********" at bounding box center [482, 265] width 469 height 29
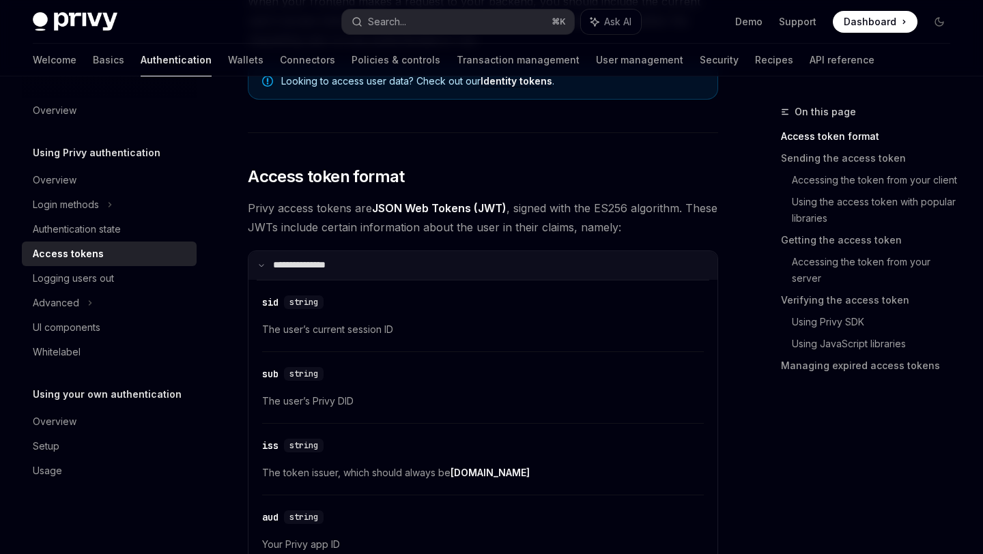
click at [282, 254] on summary "**********" at bounding box center [482, 265] width 469 height 29
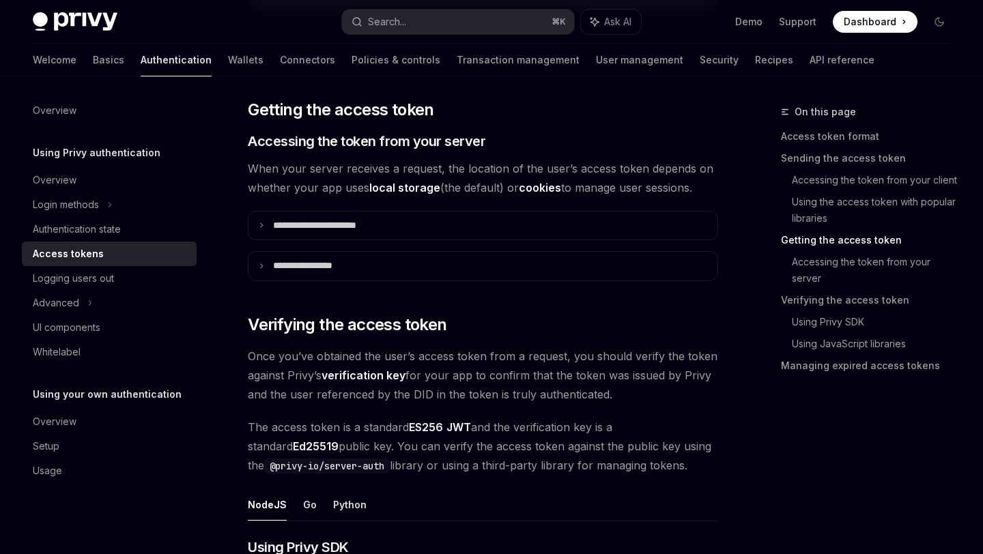
scroll to position [1741, 0]
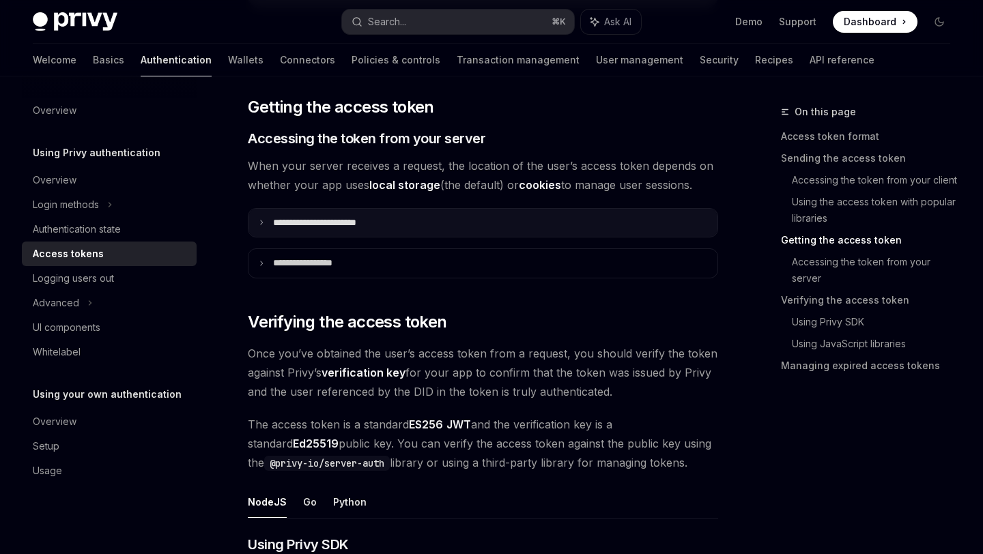
click at [262, 222] on icon at bounding box center [261, 222] width 7 height 7
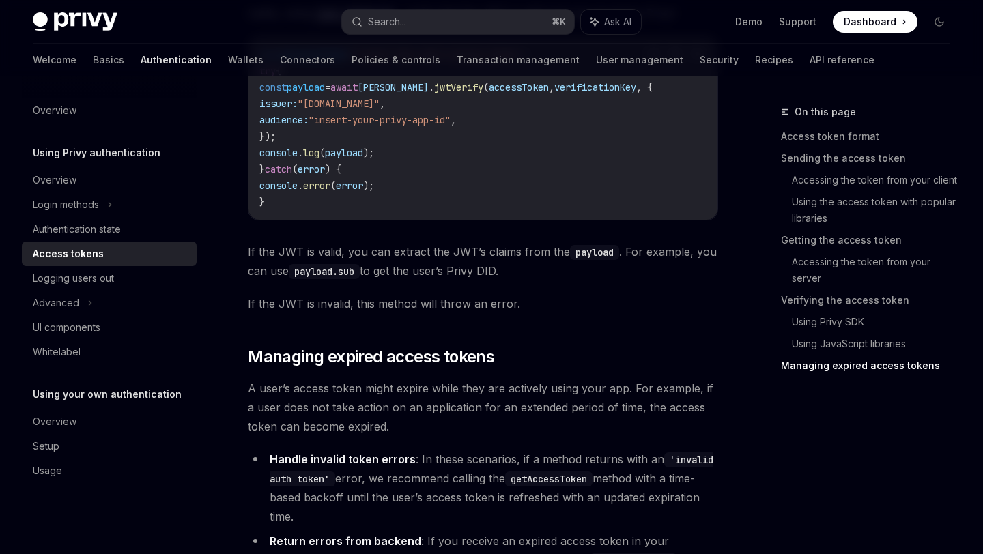
scroll to position [3669, 0]
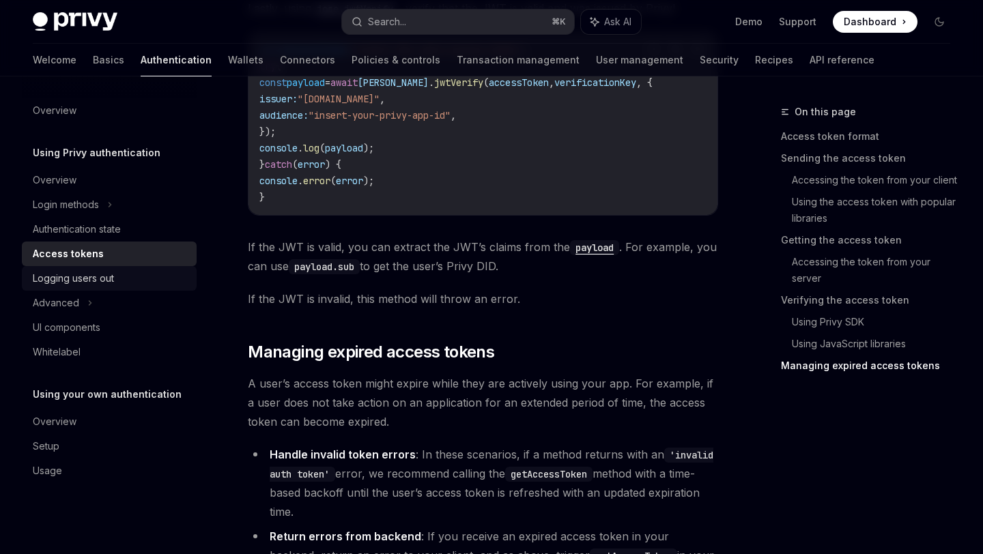
click at [135, 271] on div "Logging users out" at bounding box center [111, 278] width 156 height 16
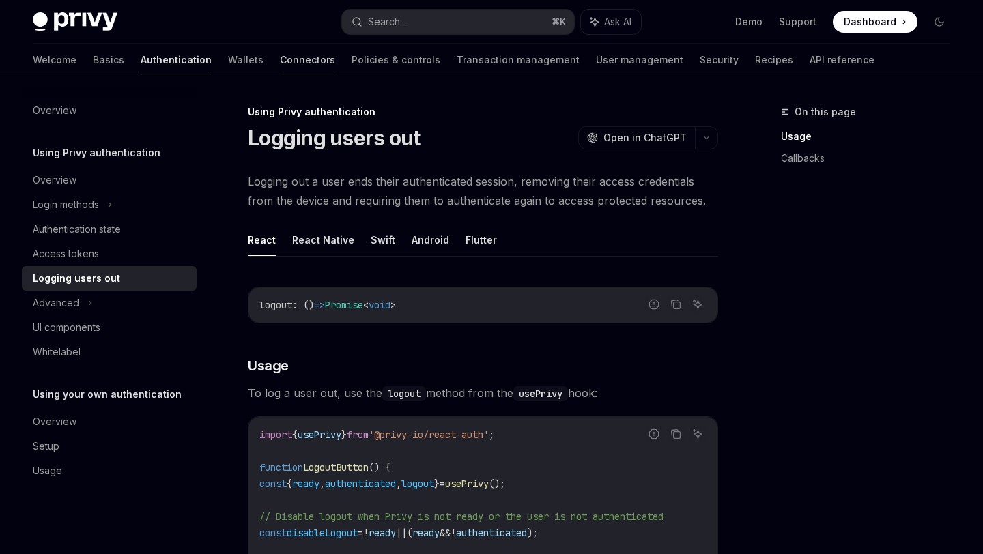
click at [280, 63] on link "Connectors" at bounding box center [307, 60] width 55 height 33
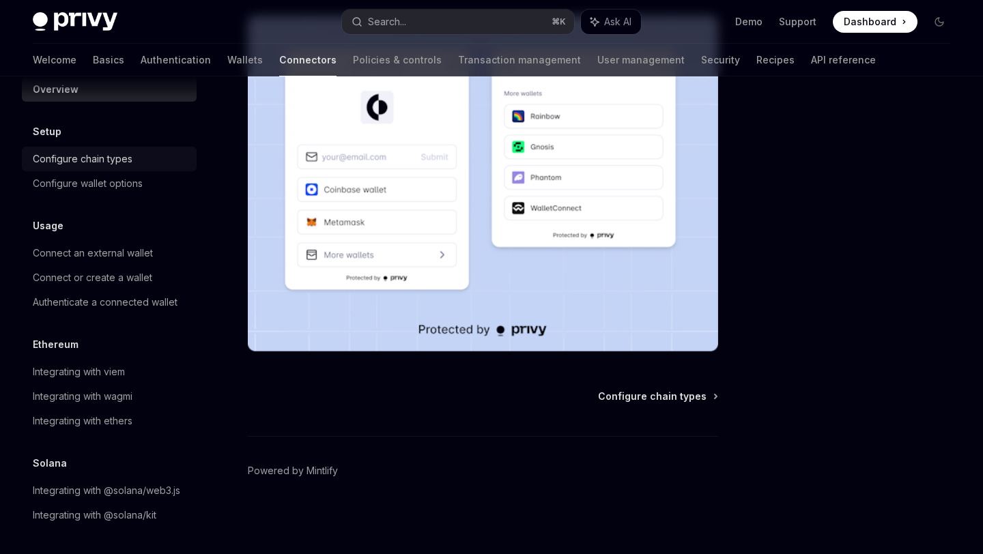
scroll to position [22, 0]
click at [353, 72] on link "Policies & controls" at bounding box center [397, 60] width 89 height 33
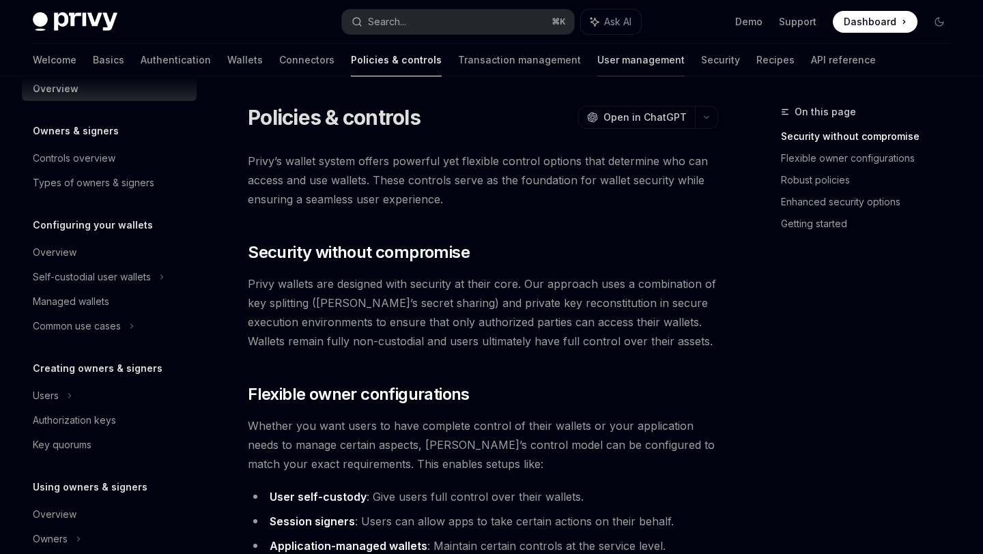
click at [597, 64] on link "User management" at bounding box center [640, 60] width 87 height 33
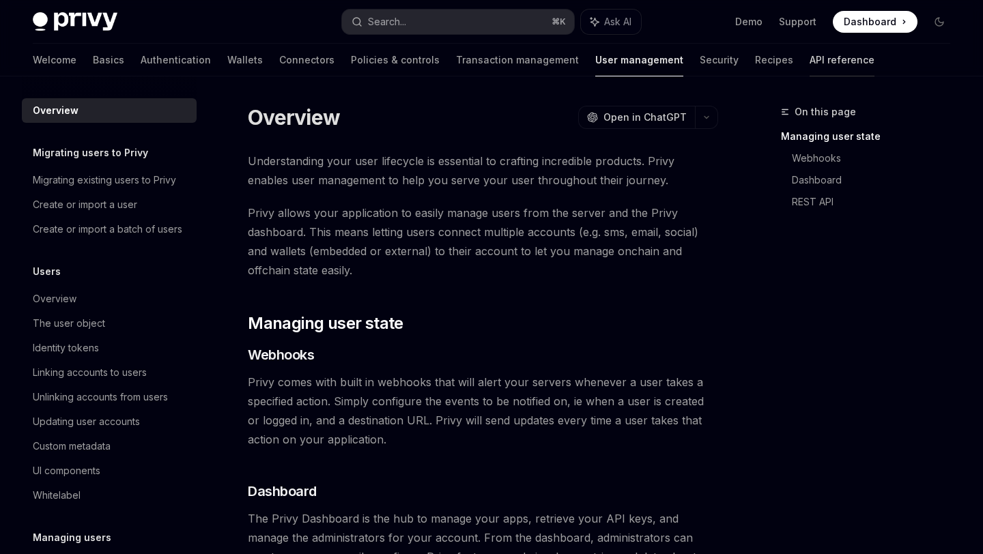
click at [810, 59] on link "API reference" at bounding box center [842, 60] width 65 height 33
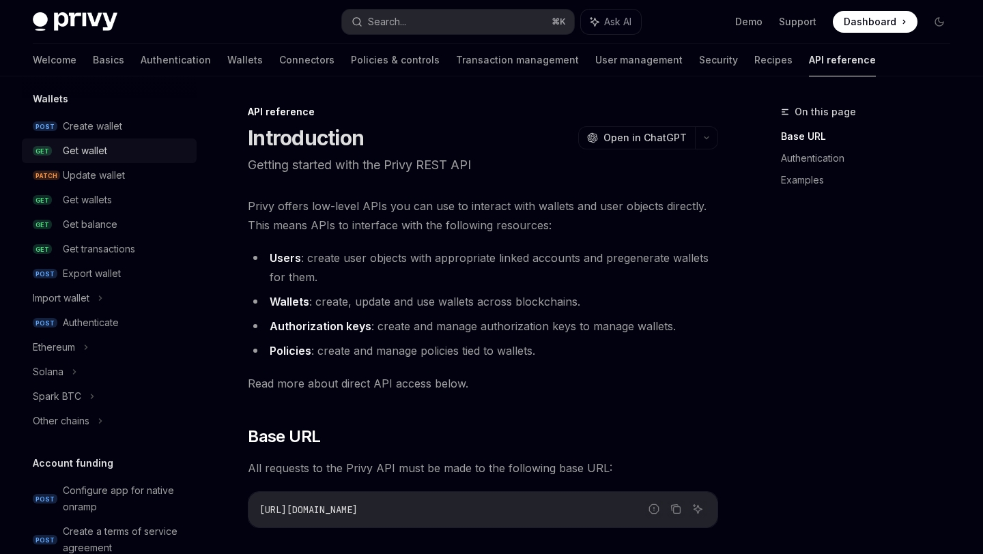
scroll to position [172, 0]
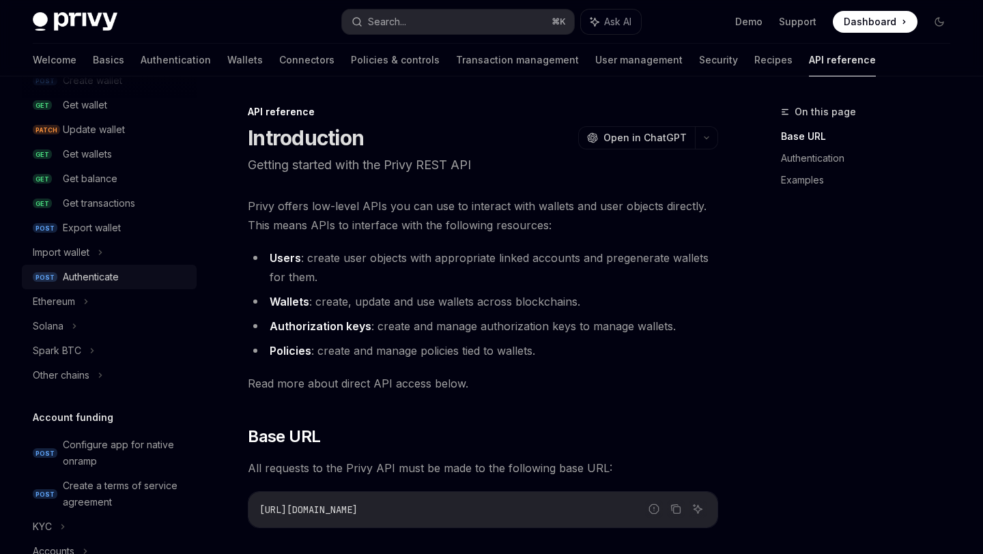
click at [115, 281] on div "Authenticate" at bounding box center [91, 277] width 56 height 16
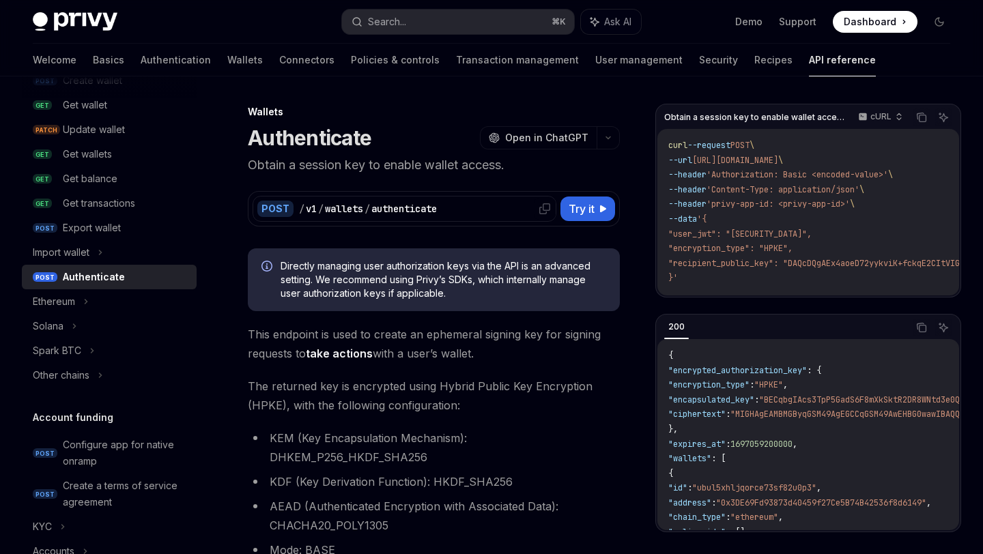
scroll to position [12, 0]
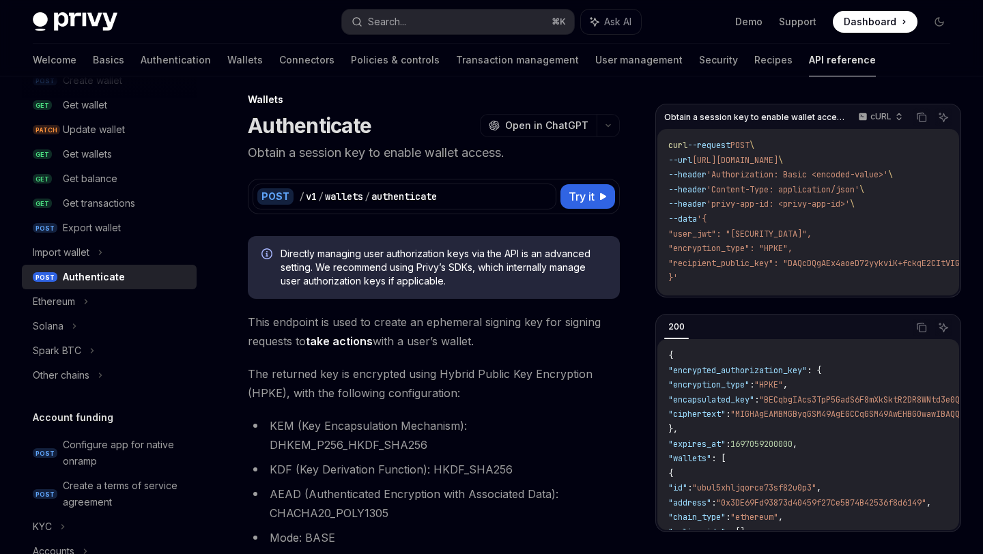
click at [597, 209] on div "POST / v1 / wallets / authenticate Try it" at bounding box center [434, 197] width 362 height 26
click at [597, 205] on button "Try it" at bounding box center [587, 196] width 55 height 25
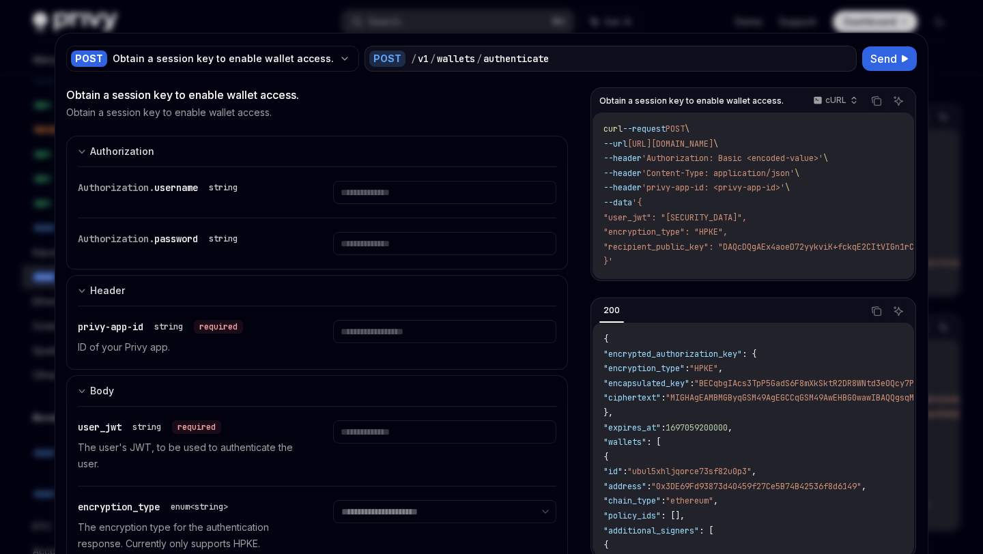
click at [944, 66] on div at bounding box center [491, 277] width 983 height 554
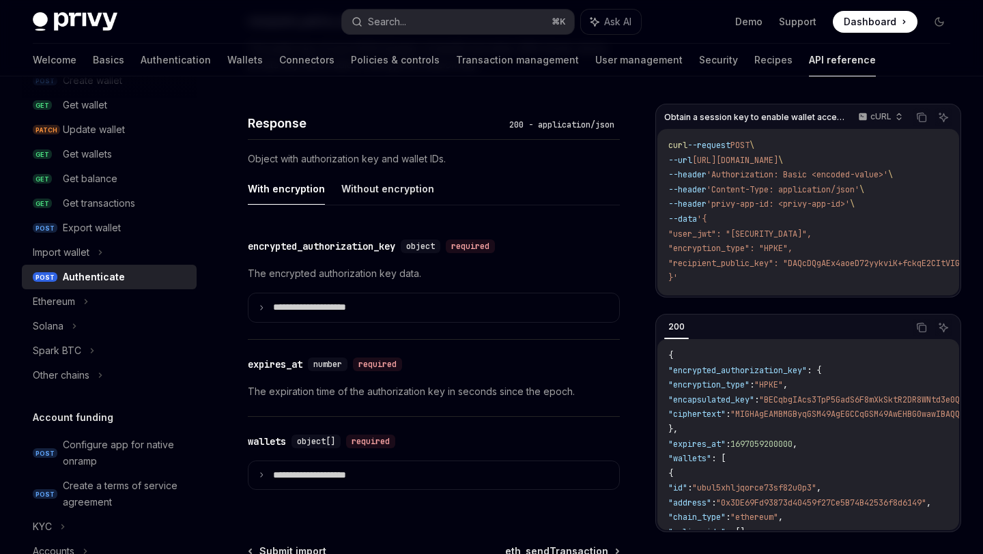
scroll to position [1137, 0]
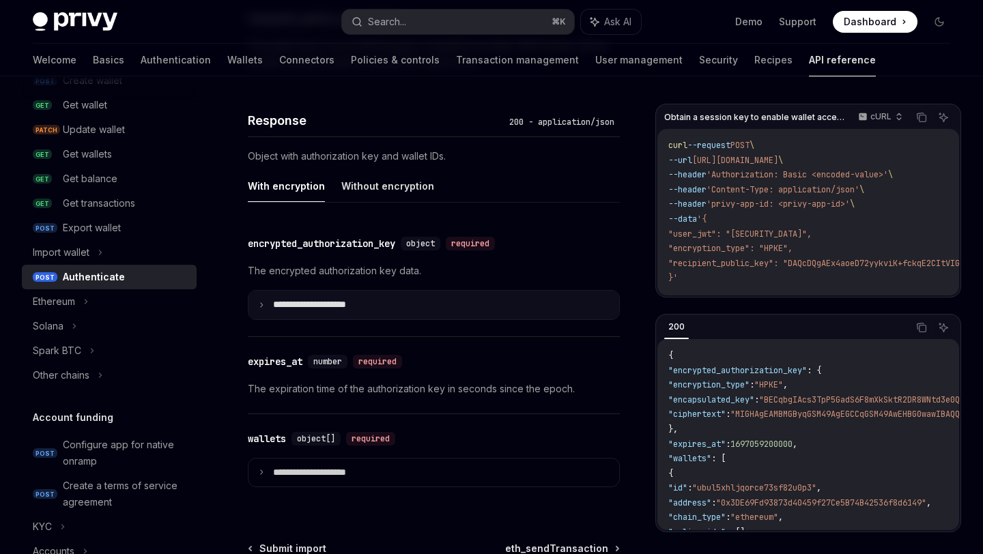
click at [255, 319] on summary "**********" at bounding box center [433, 305] width 371 height 29
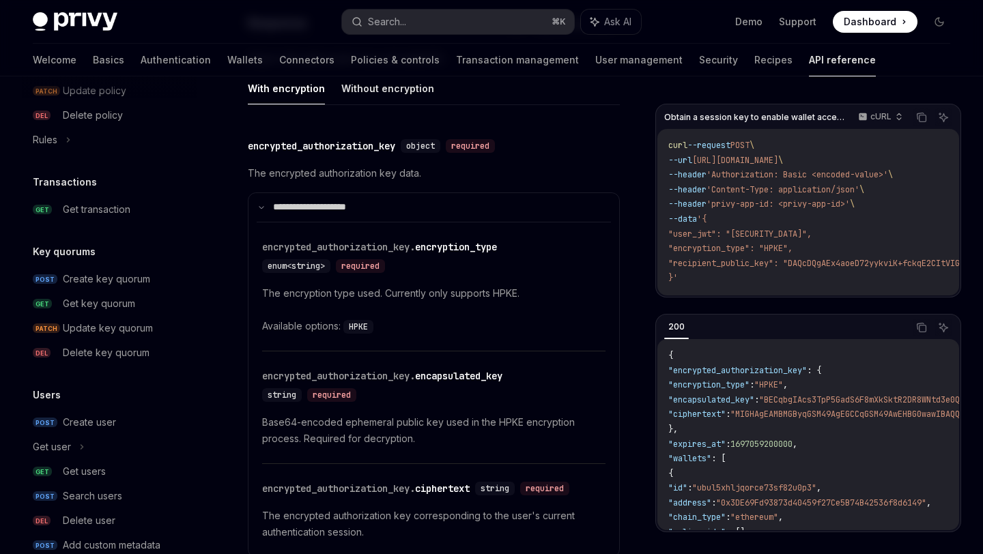
scroll to position [881, 0]
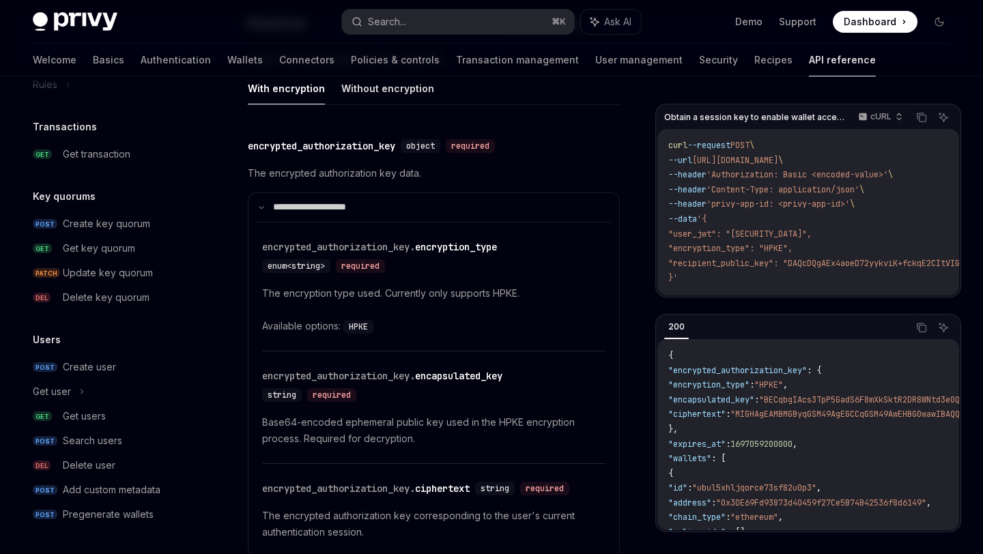
click at [667, 56] on div "Welcome Basics Authentication Wallets Connectors Policies & controls Transactio…" at bounding box center [454, 60] width 843 height 33
click at [754, 62] on link "Recipes" at bounding box center [773, 60] width 38 height 33
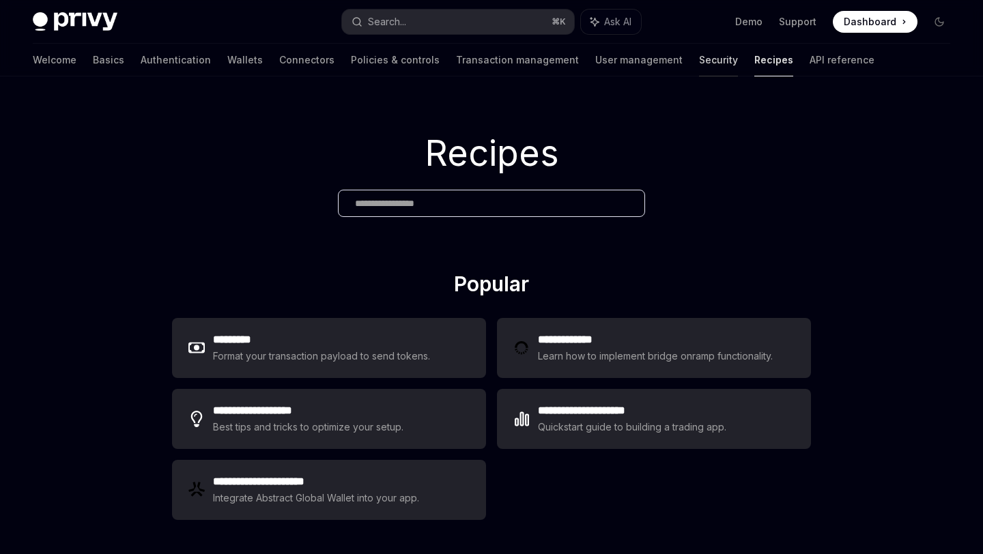
click at [699, 68] on link "Security" at bounding box center [718, 60] width 39 height 33
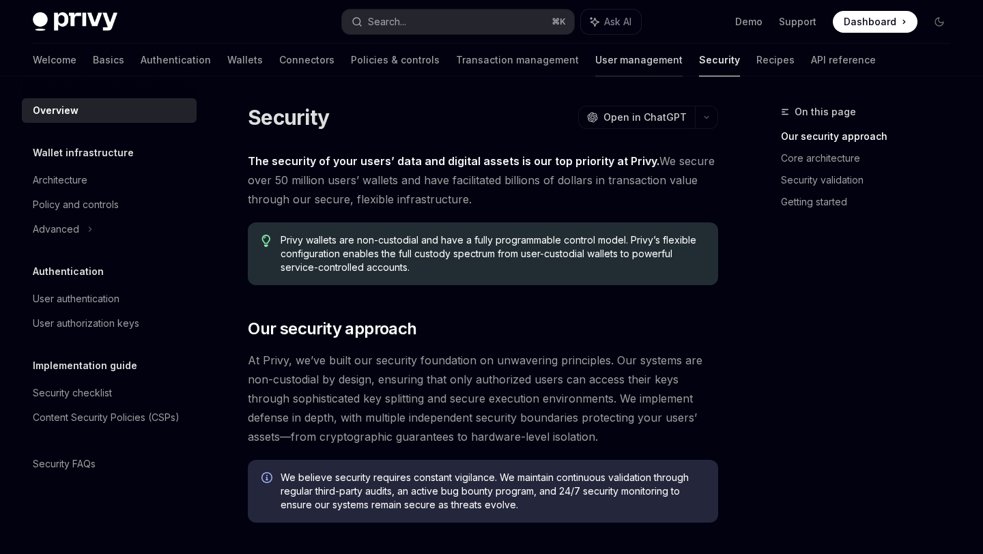
click at [595, 66] on link "User management" at bounding box center [638, 60] width 87 height 33
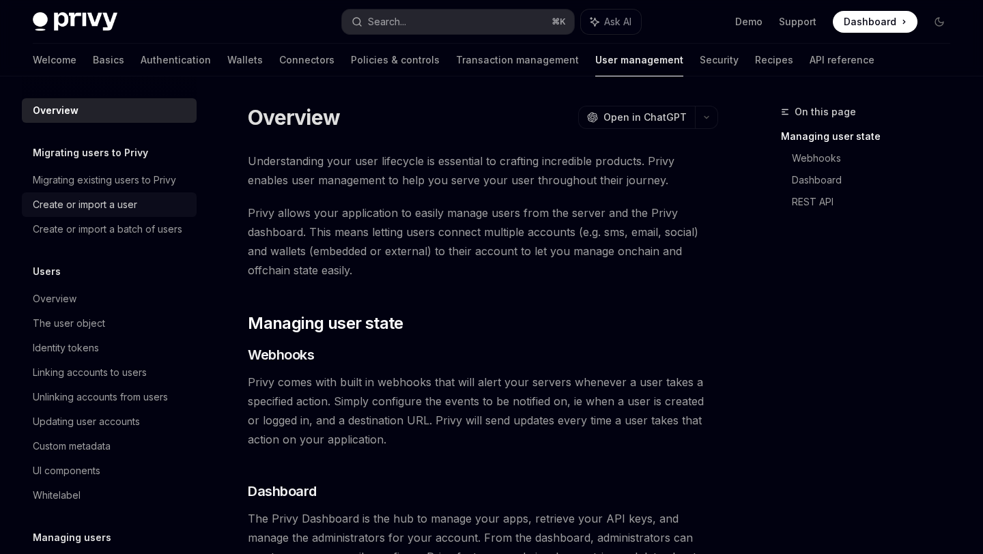
click at [87, 213] on link "Create or import a user" at bounding box center [109, 204] width 175 height 25
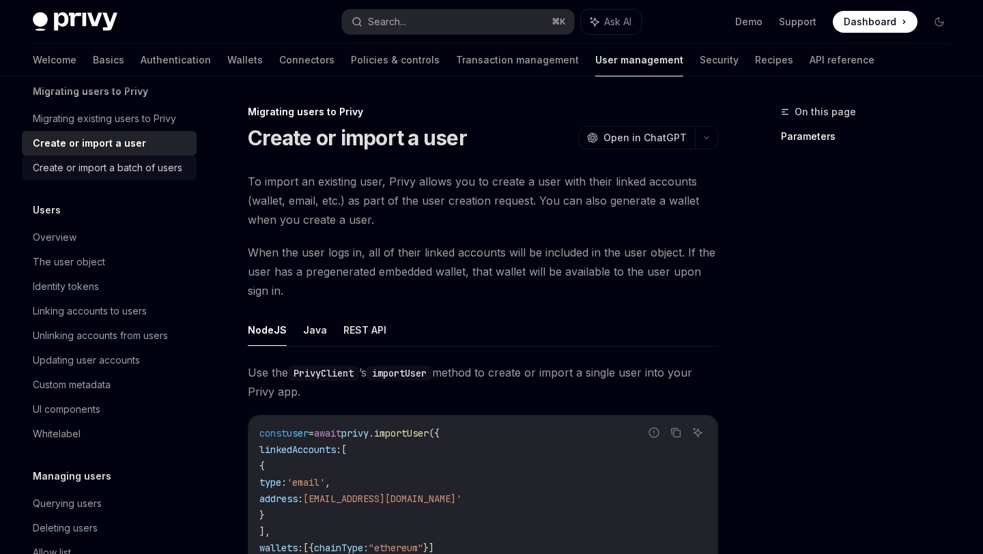
scroll to position [77, 0]
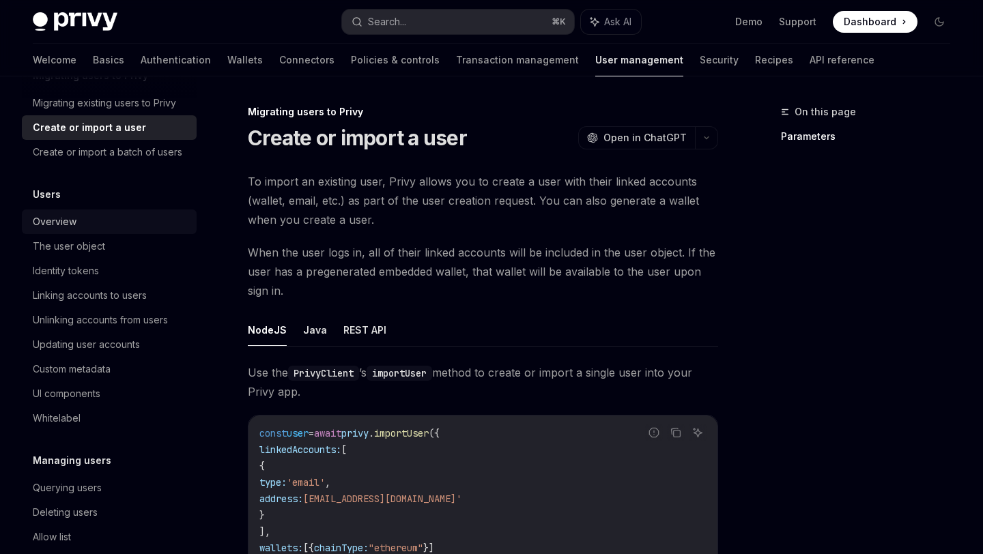
click at [109, 224] on div "Overview" at bounding box center [111, 222] width 156 height 16
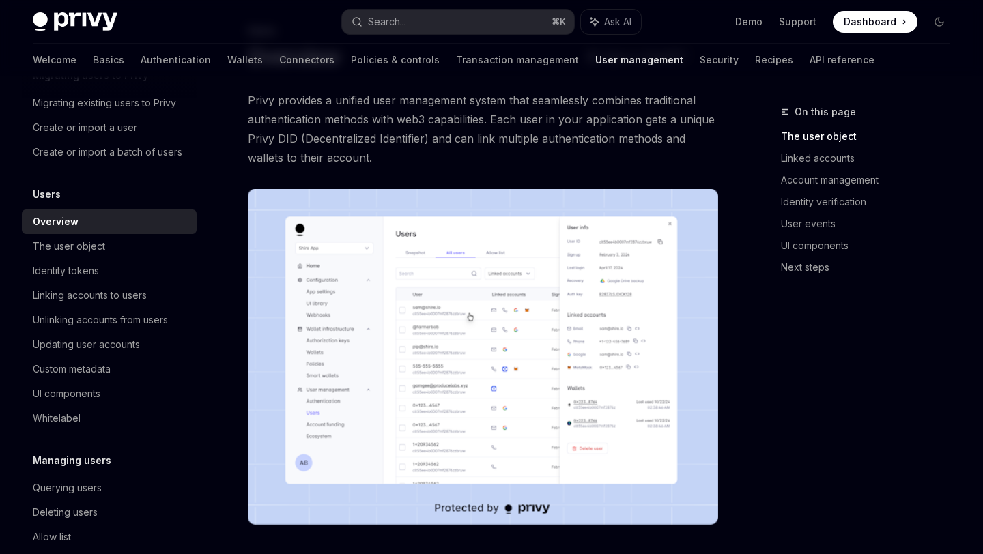
scroll to position [91, 0]
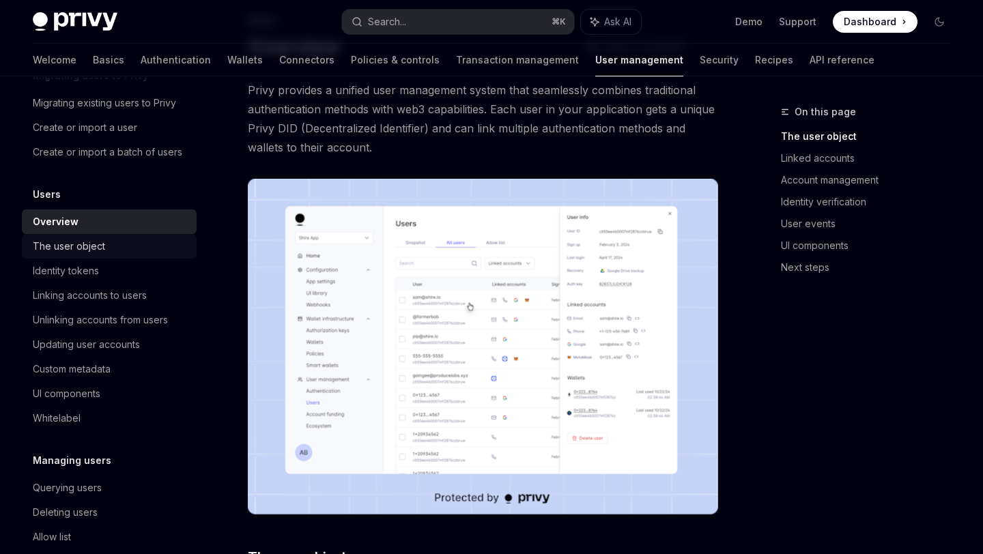
click at [116, 251] on div "The user object" at bounding box center [111, 246] width 156 height 16
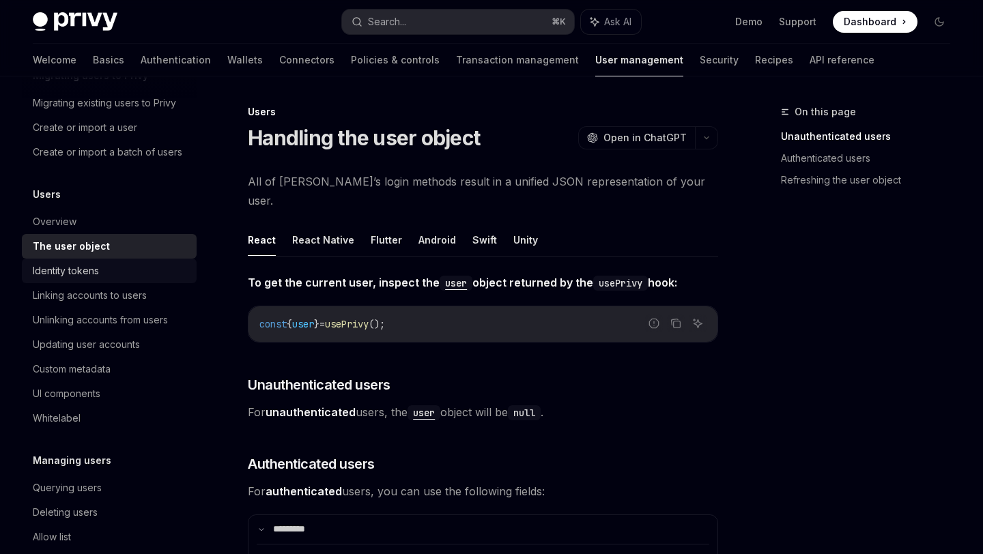
click at [115, 266] on div "Identity tokens" at bounding box center [111, 271] width 156 height 16
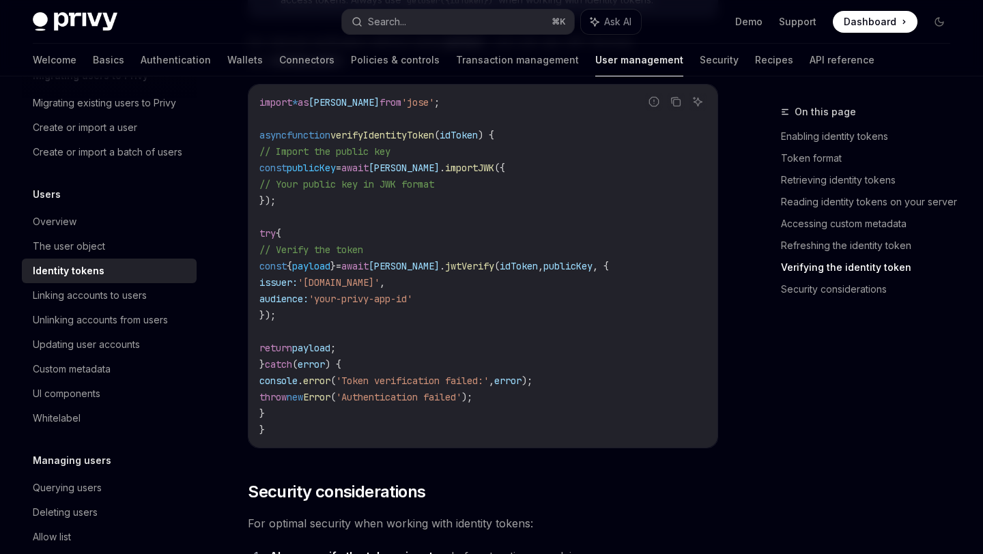
scroll to position [4282, 0]
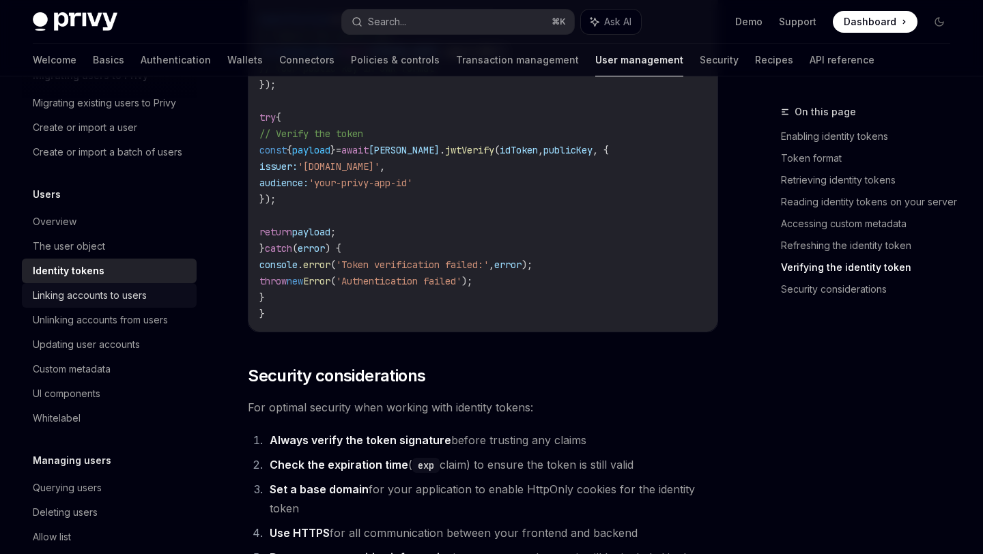
click at [158, 300] on div "Linking accounts to users" at bounding box center [111, 295] width 156 height 16
type textarea "*"
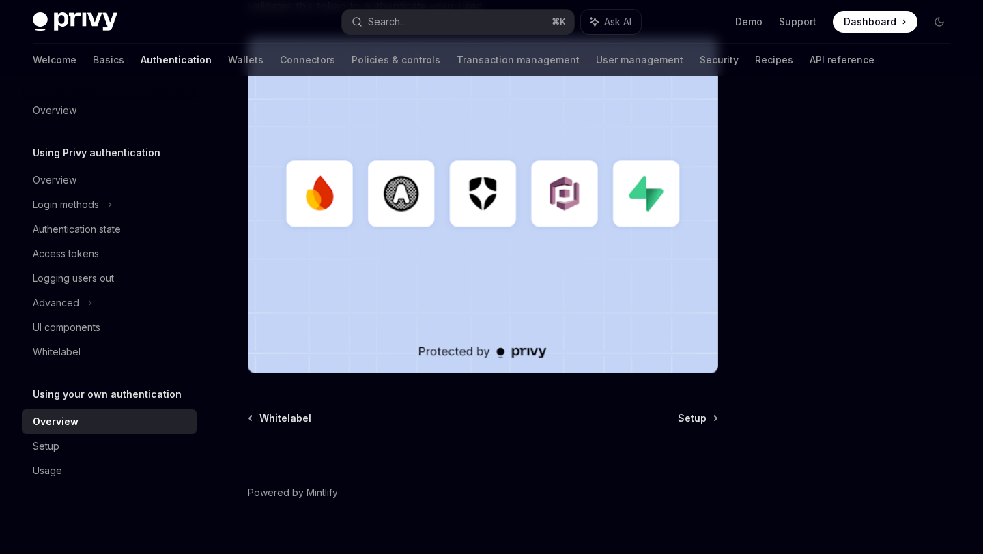
scroll to position [402, 0]
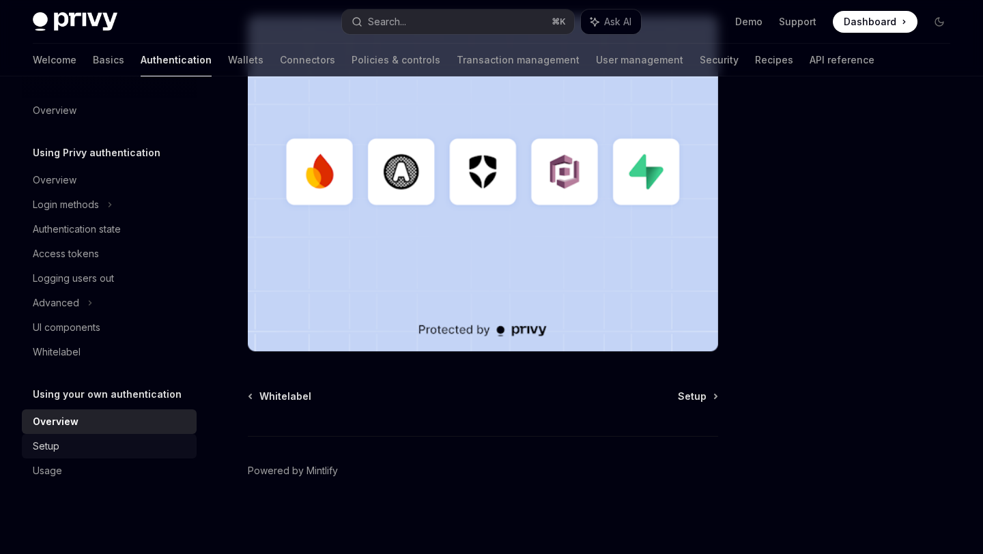
click at [172, 446] on div "Setup" at bounding box center [111, 446] width 156 height 16
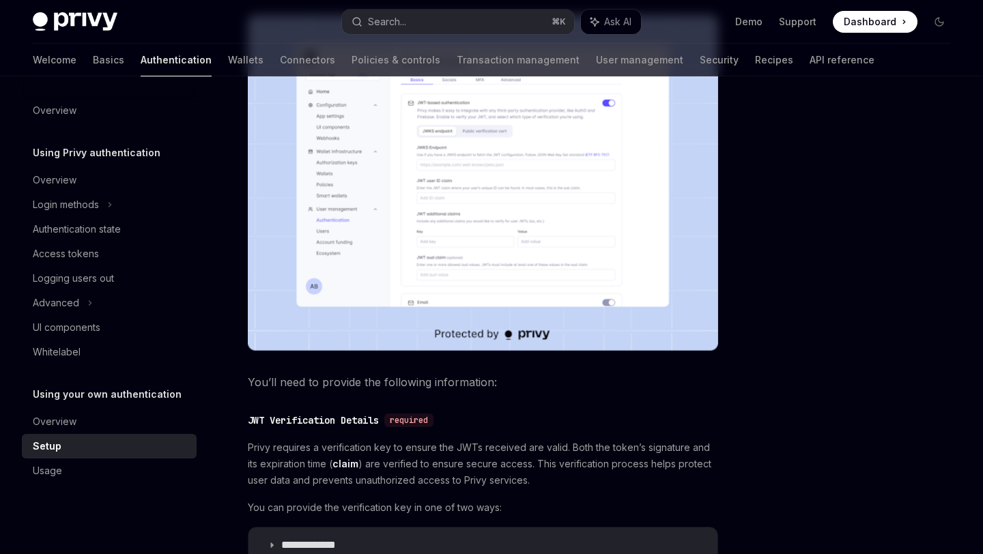
scroll to position [448, 0]
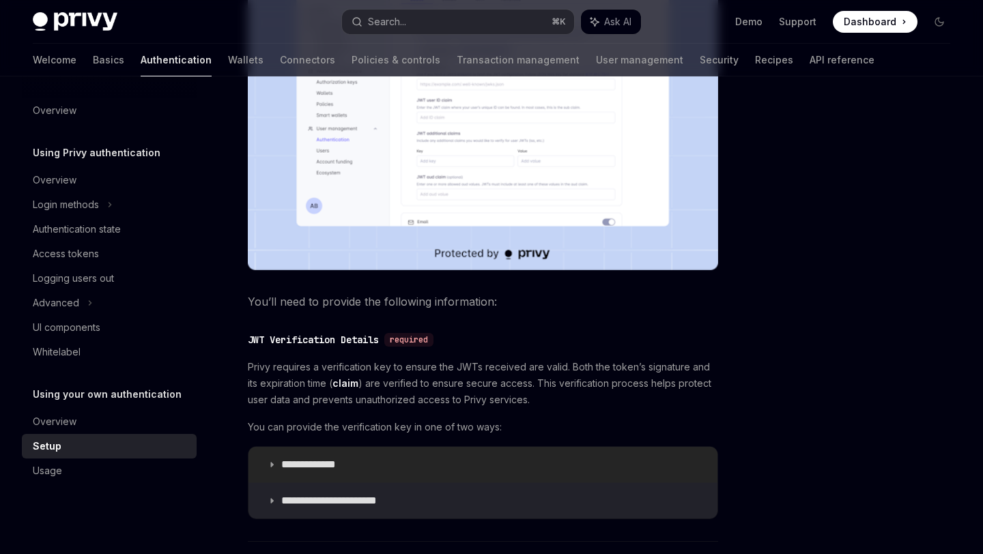
click at [272, 463] on icon at bounding box center [272, 465] width 8 height 8
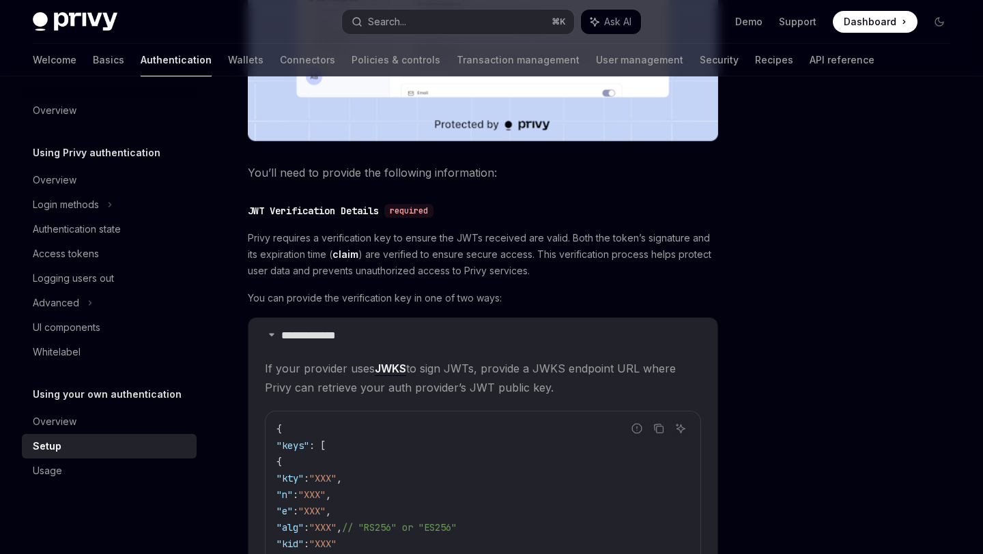
scroll to position [580, 0]
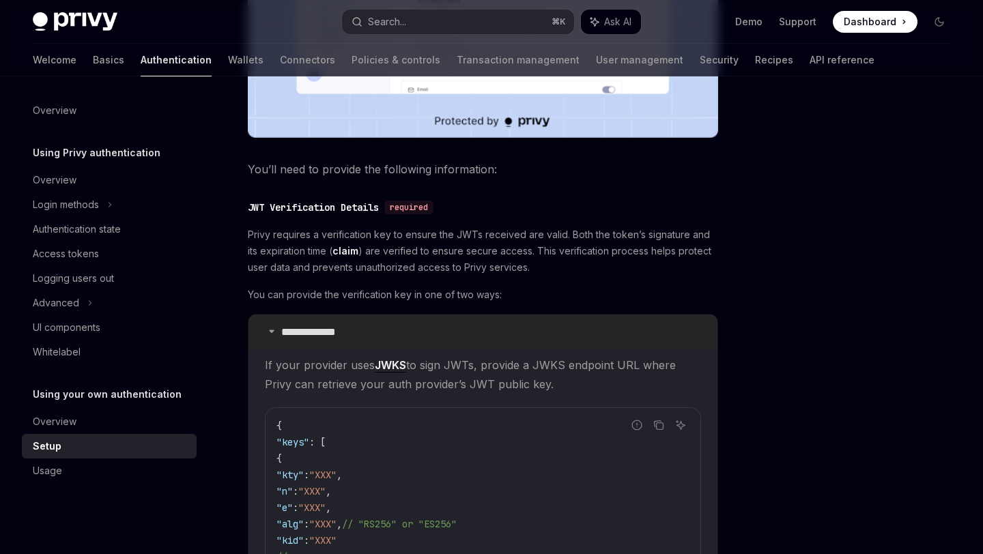
click at [269, 335] on summary "**********" at bounding box center [482, 332] width 469 height 35
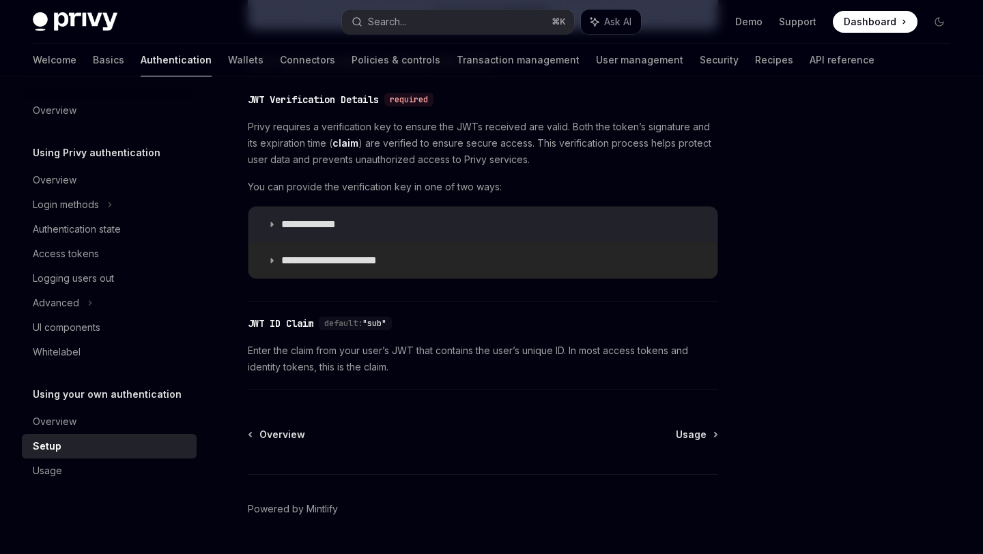
scroll to position [726, 0]
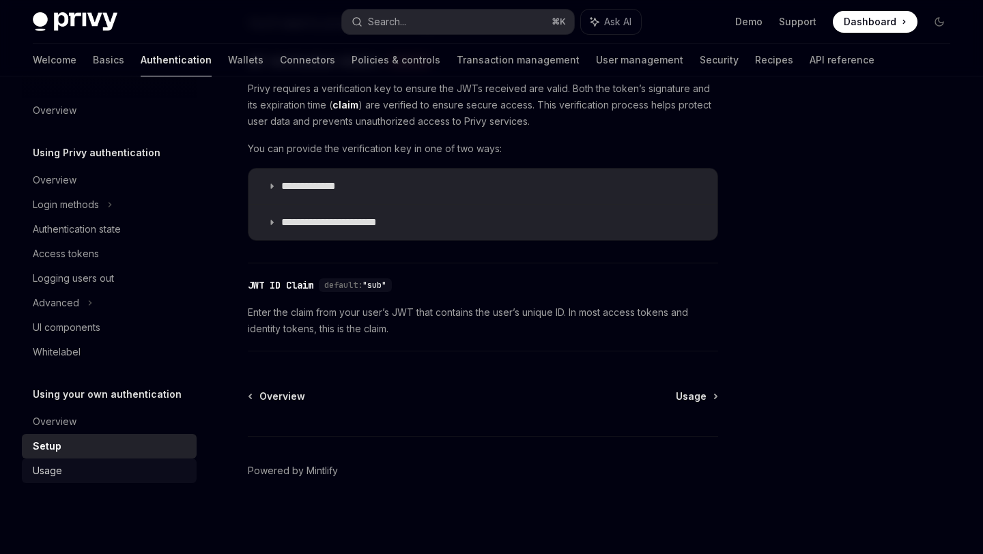
click at [134, 468] on div "Usage" at bounding box center [111, 471] width 156 height 16
type textarea "*"
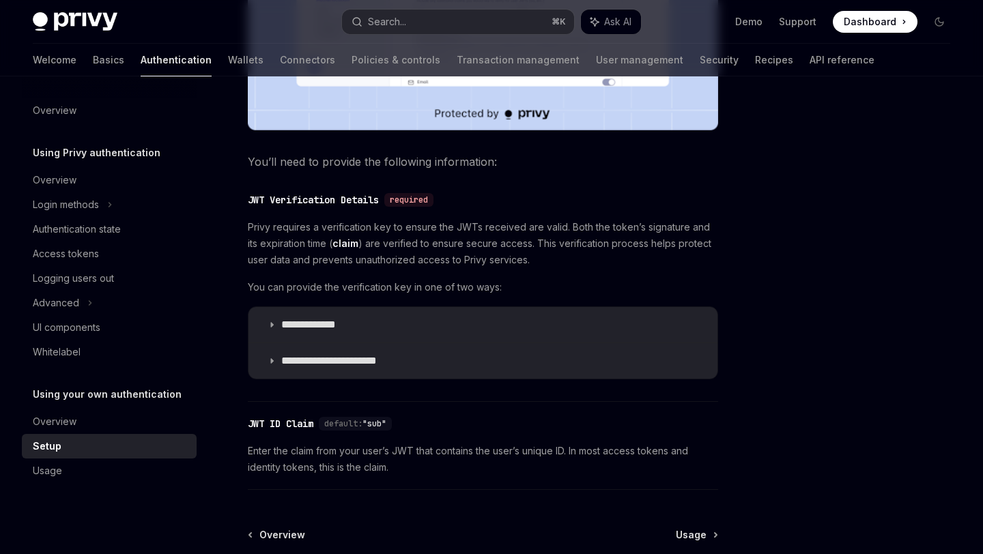
scroll to position [687, 0]
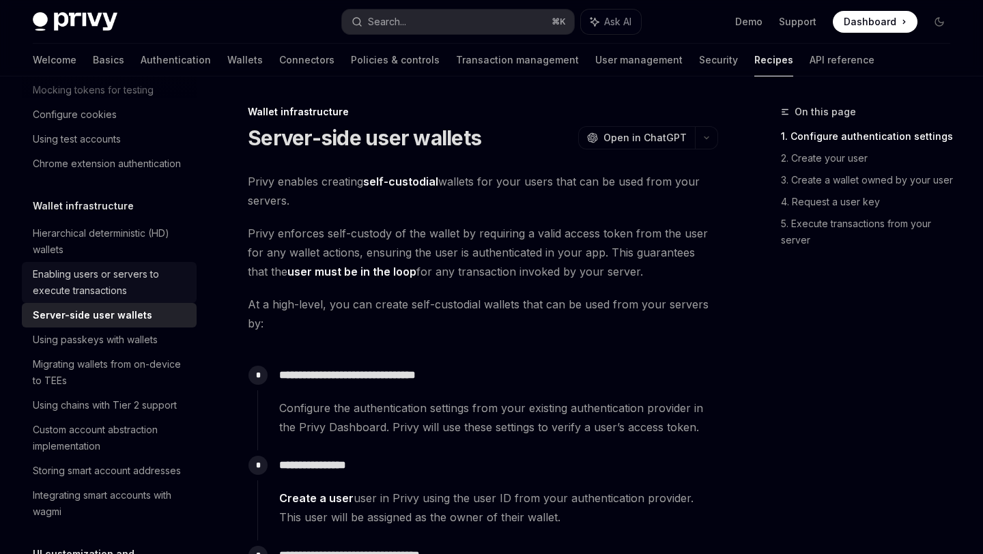
click at [137, 279] on div "Enabling users or servers to execute transactions" at bounding box center [111, 282] width 156 height 33
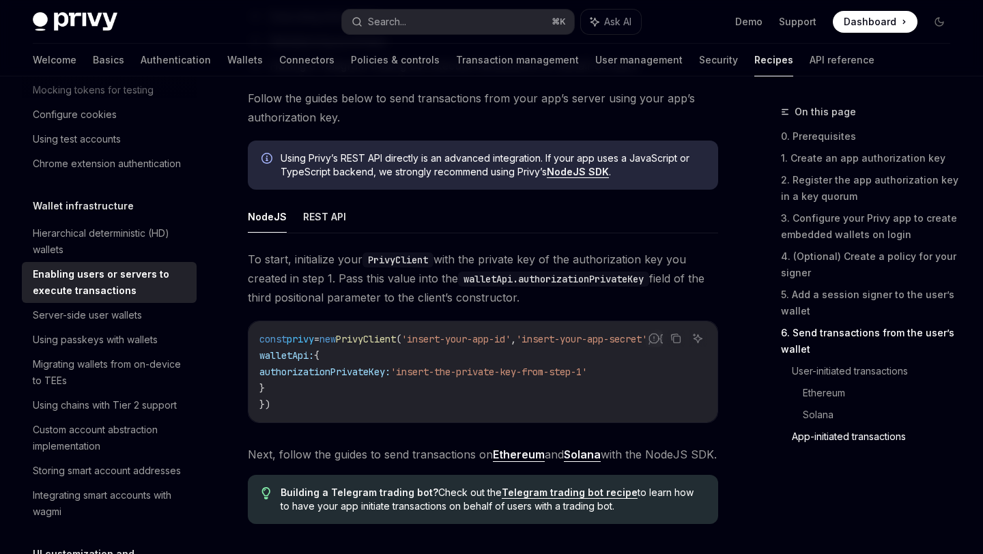
scroll to position [3653, 0]
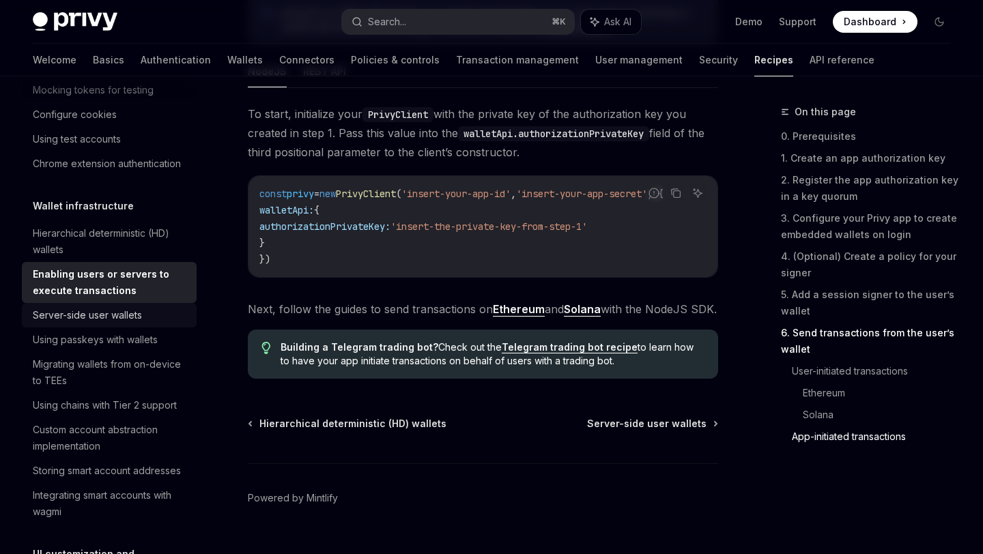
click at [147, 318] on div "Server-side user wallets" at bounding box center [111, 315] width 156 height 16
type textarea "*"
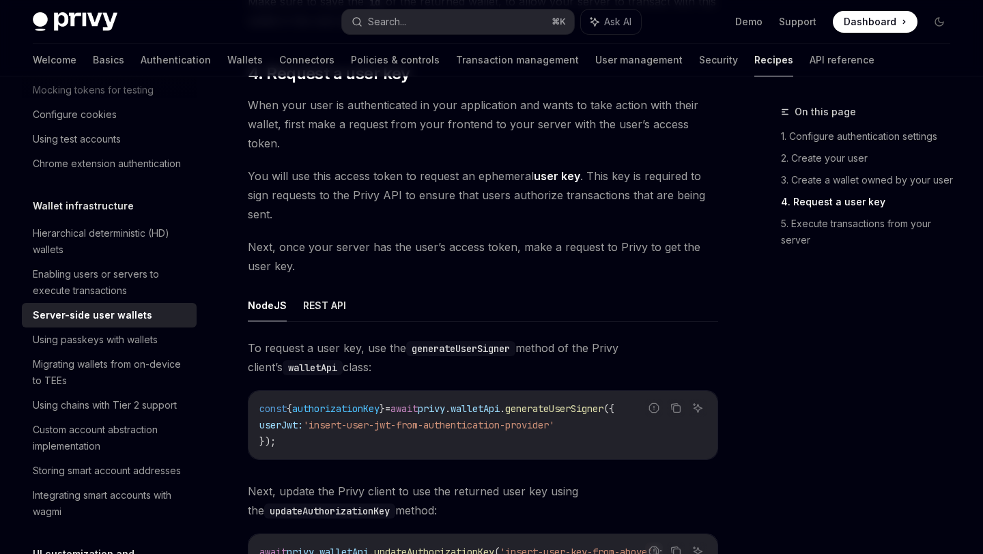
scroll to position [2220, 0]
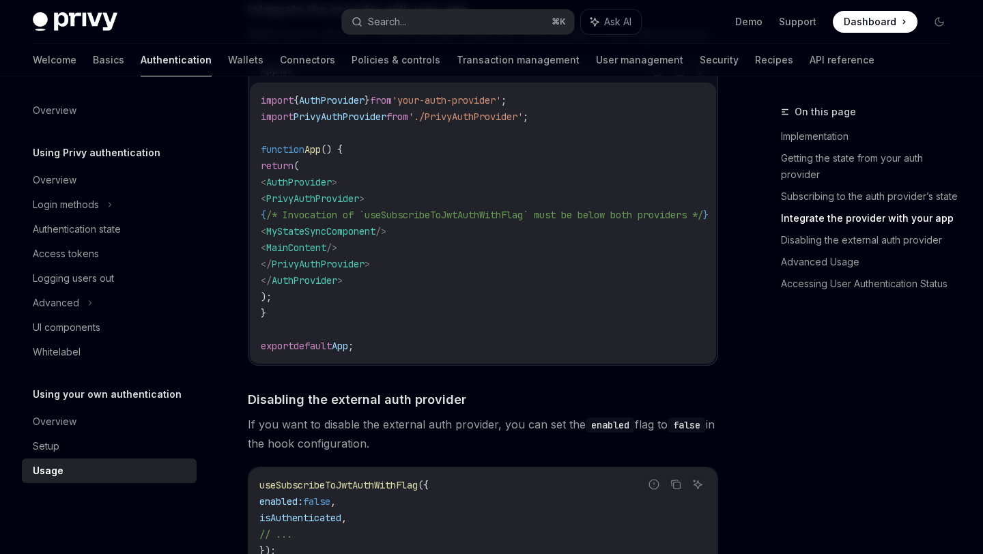
scroll to position [1154, 0]
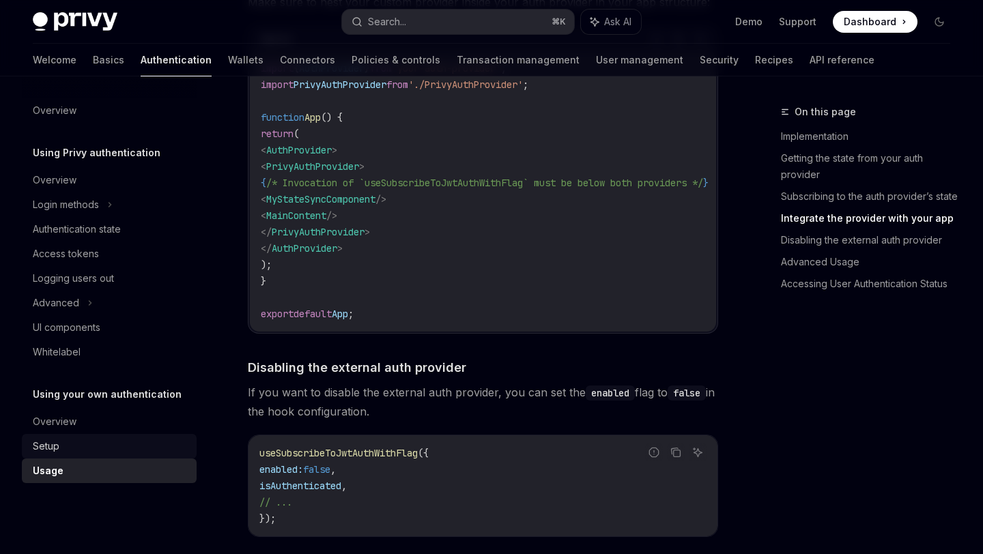
click at [109, 438] on link "Setup" at bounding box center [109, 446] width 175 height 25
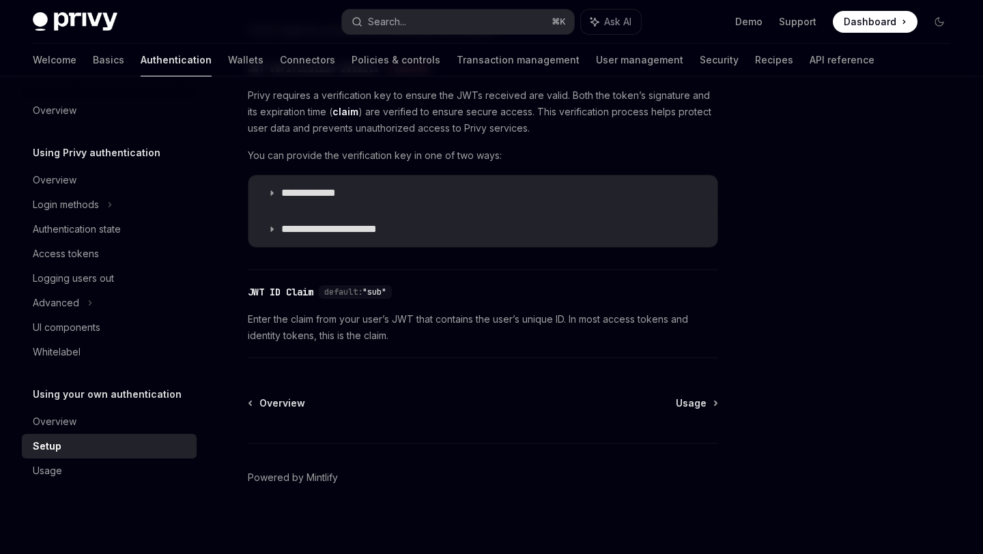
scroll to position [726, 0]
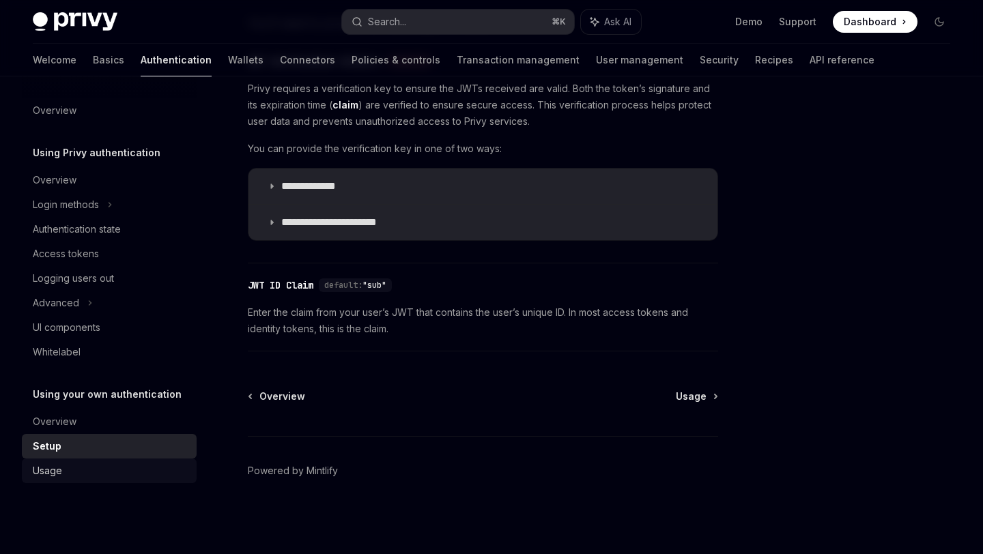
click at [96, 475] on div "Usage" at bounding box center [111, 471] width 156 height 16
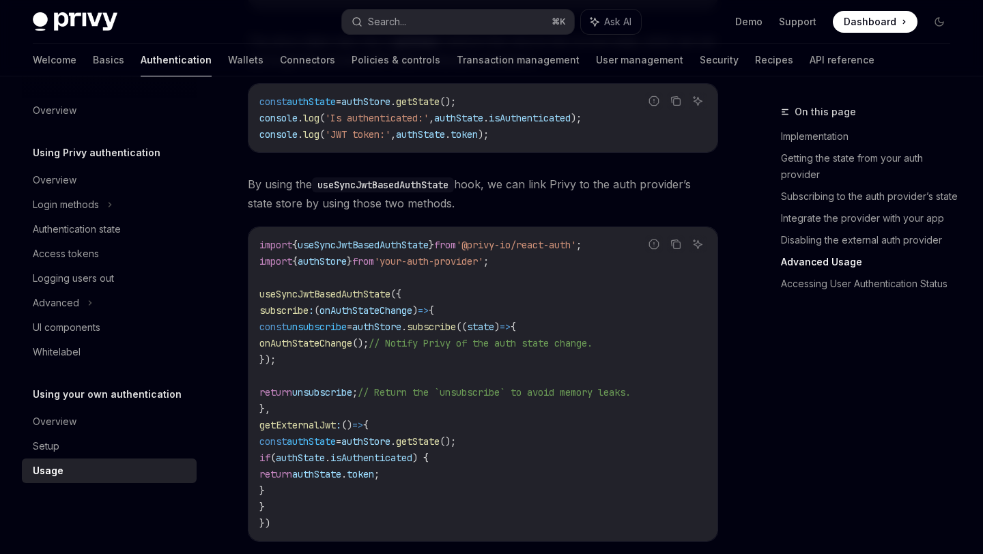
scroll to position [2207, 0]
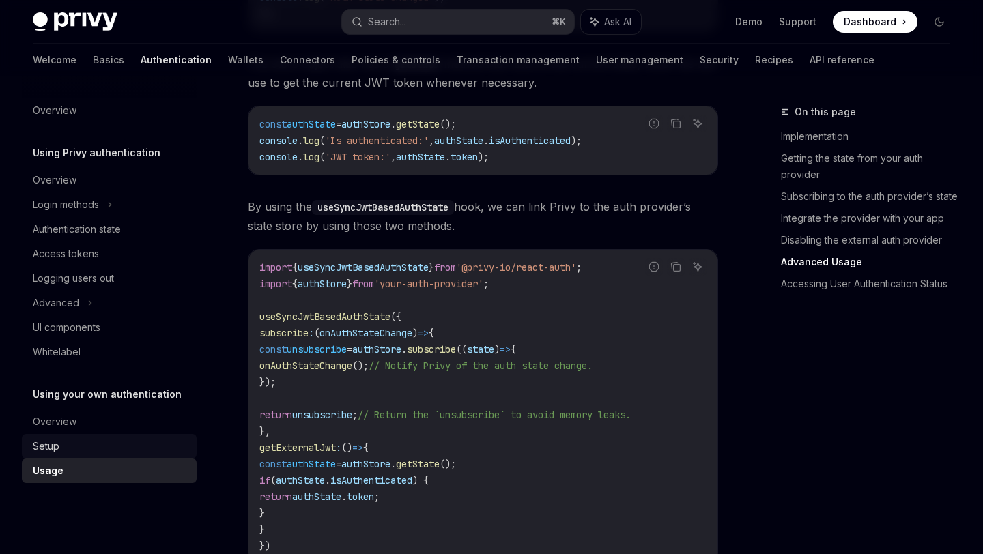
click at [63, 446] on div "Setup" at bounding box center [111, 446] width 156 height 16
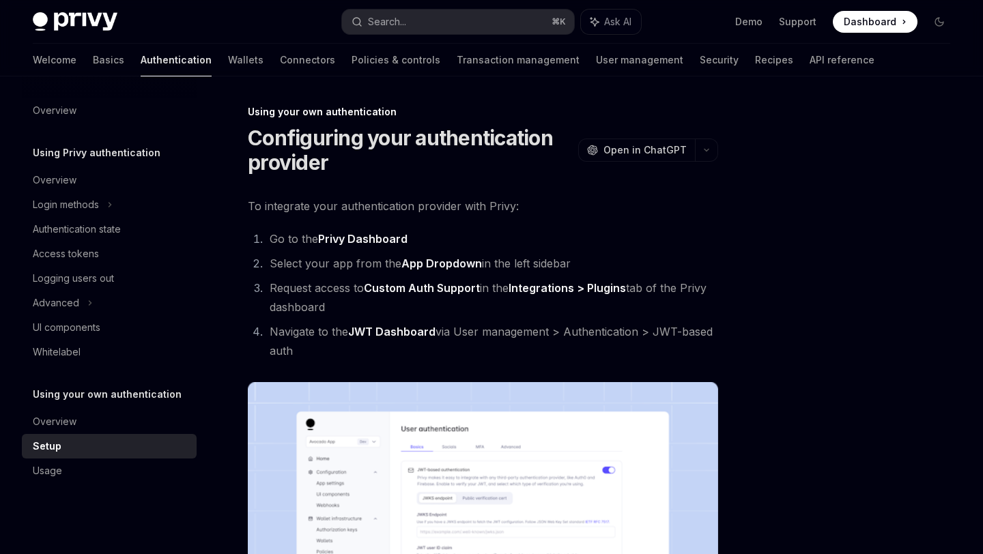
click at [49, 438] on div "Setup" at bounding box center [47, 446] width 29 height 16
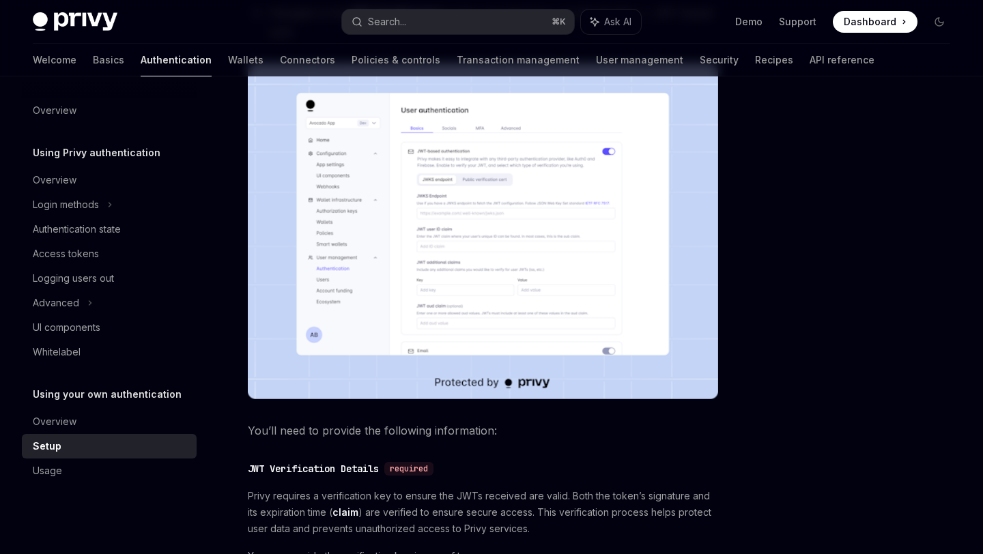
scroll to position [240, 0]
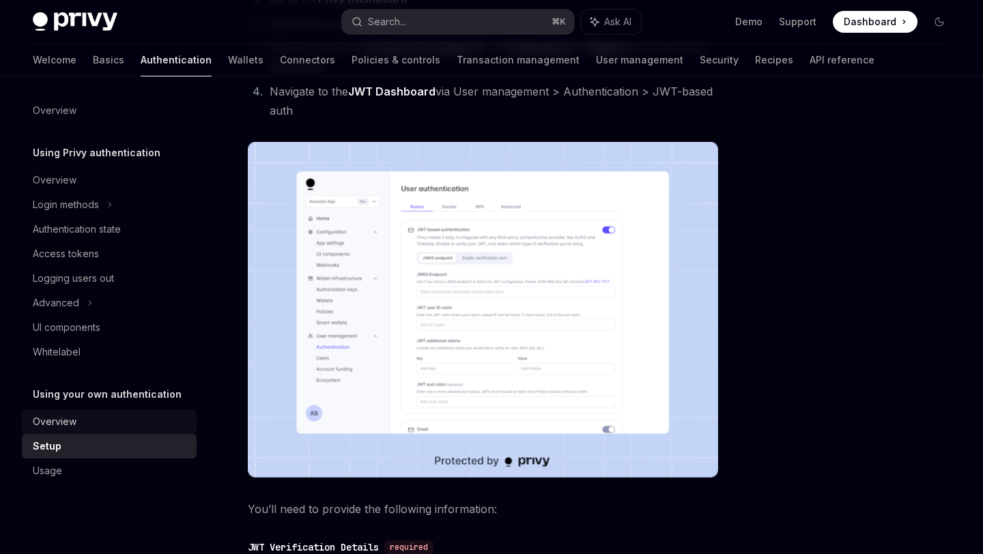
click at [94, 420] on div "Overview" at bounding box center [111, 422] width 156 height 16
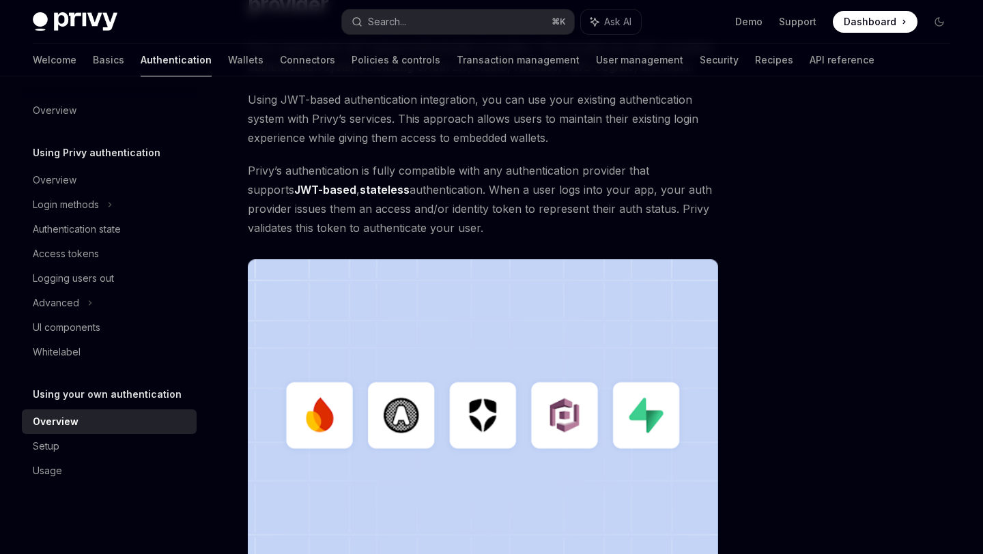
scroll to position [402, 0]
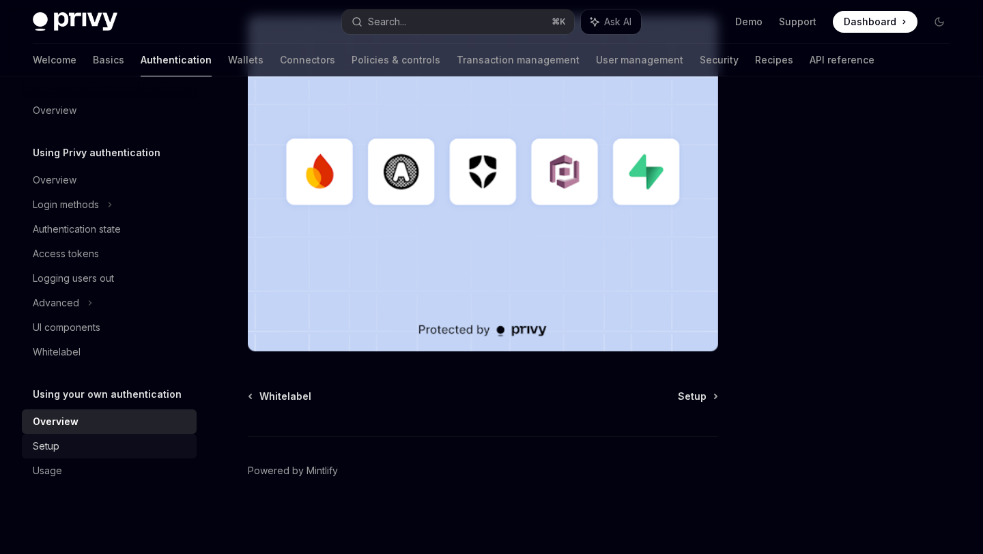
click at [104, 446] on div "Setup" at bounding box center [111, 446] width 156 height 16
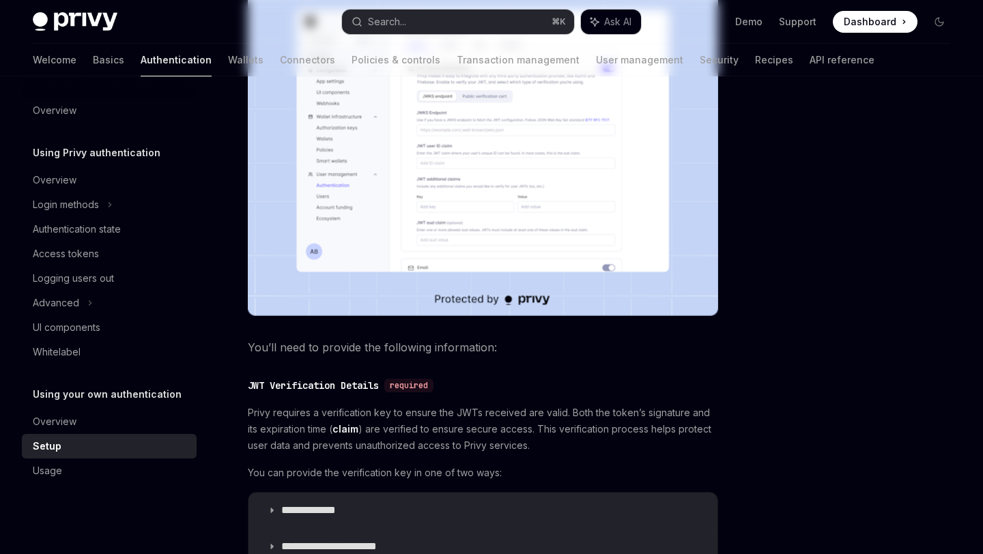
type textarea "*"
